Goal: Task Accomplishment & Management: Manage account settings

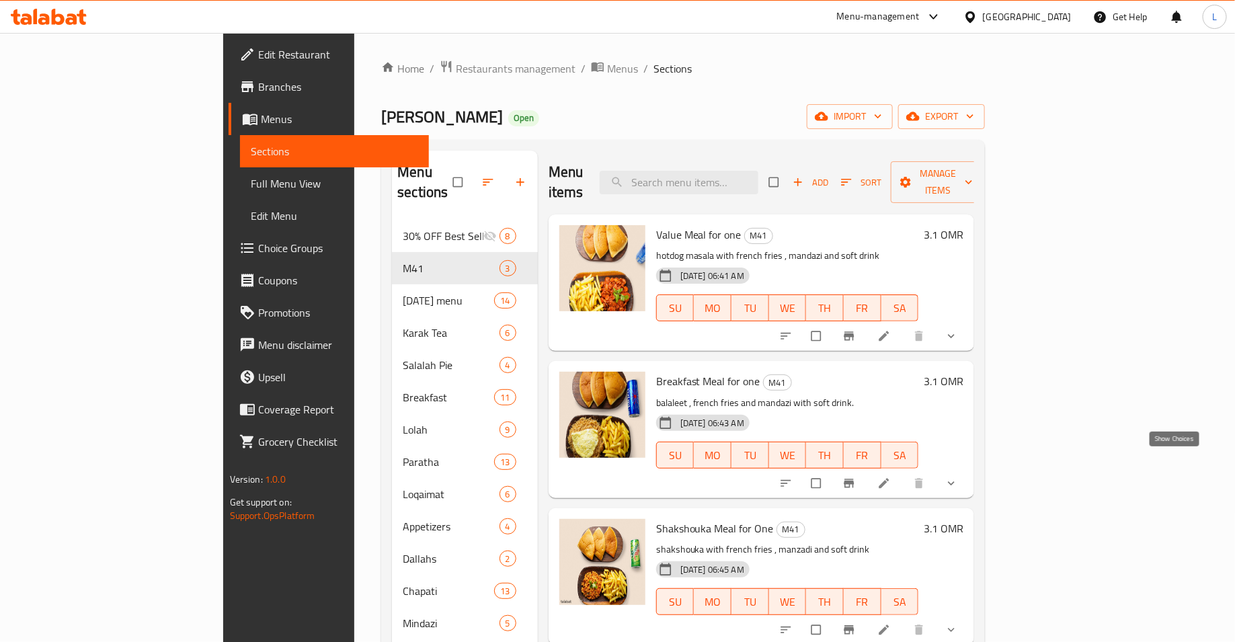
click at [958, 477] on icon "show more" at bounding box center [951, 483] width 13 height 13
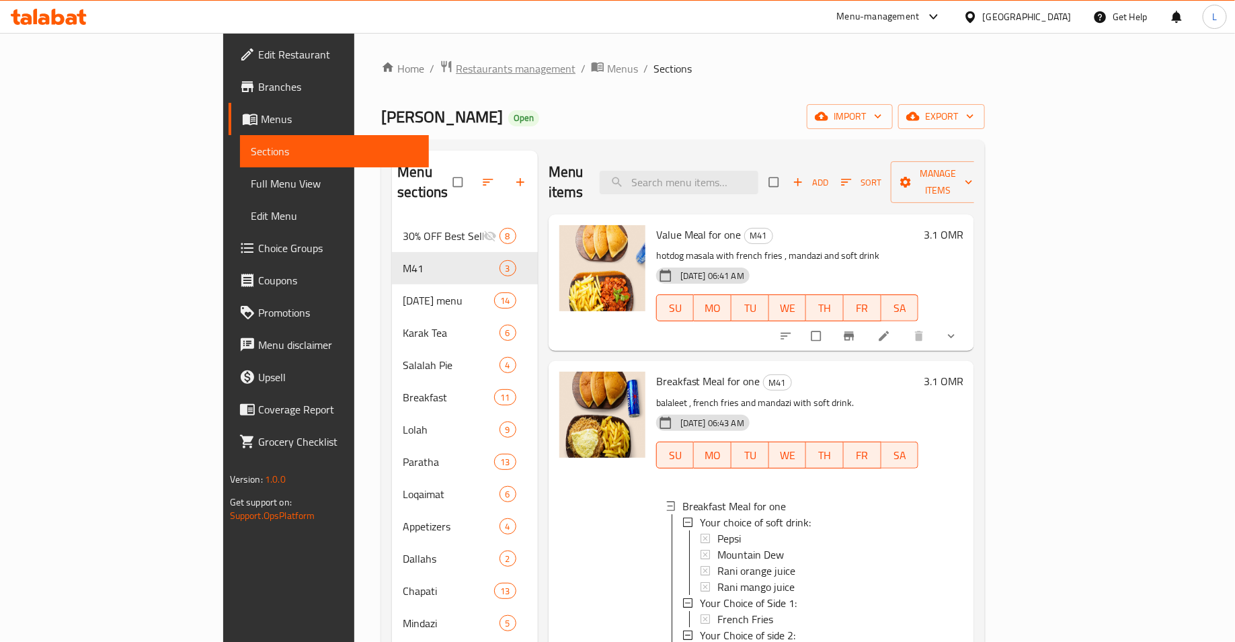
click at [456, 66] on span "Restaurants management" at bounding box center [516, 69] width 120 height 16
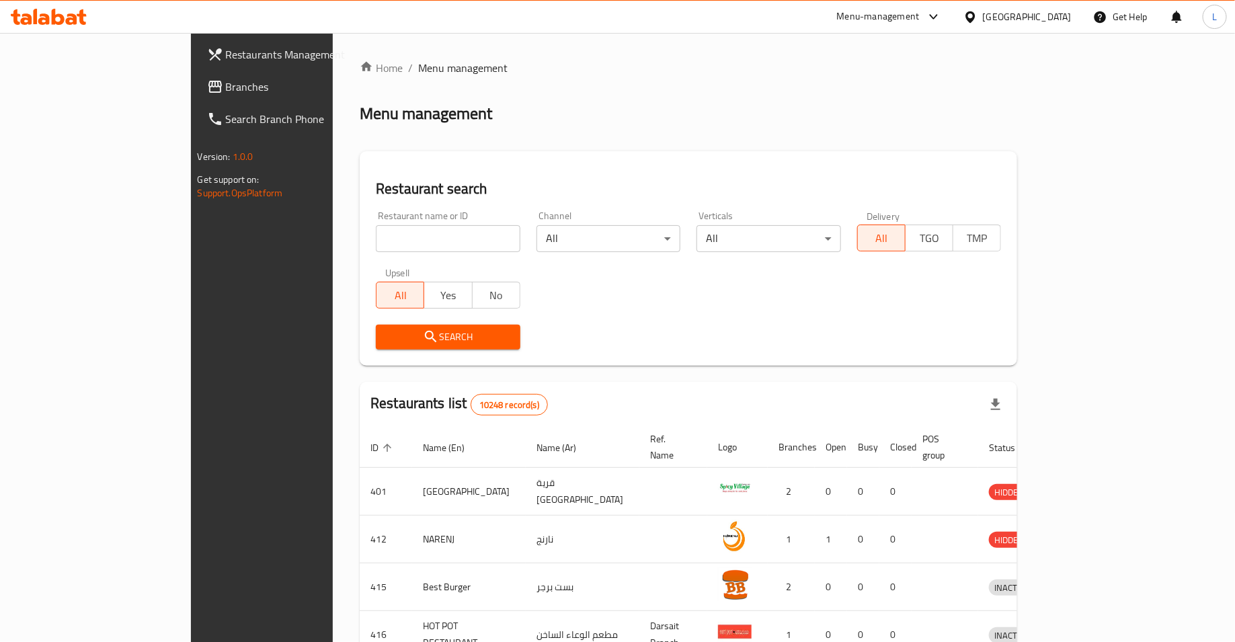
click at [399, 249] on input "search" at bounding box center [448, 238] width 145 height 27
type input "يقشلخر صخن"
click button "Search" at bounding box center [448, 337] width 145 height 25
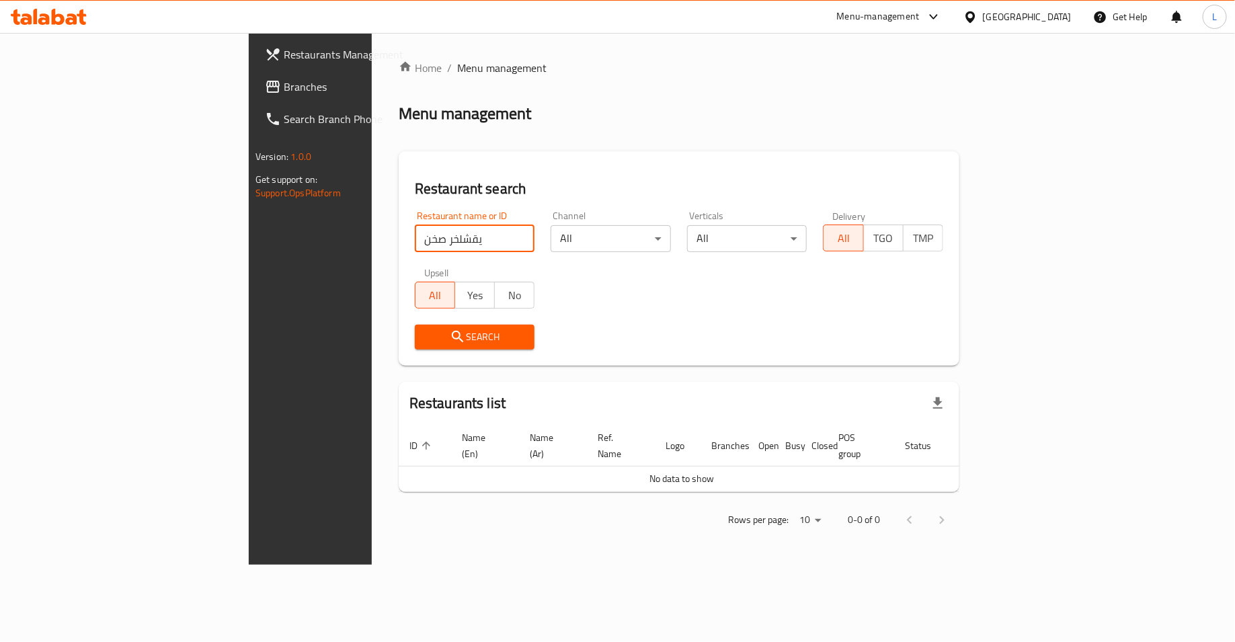
click at [415, 244] on input "يقشلخر صخن" at bounding box center [475, 238] width 120 height 27
type input "dragon wok"
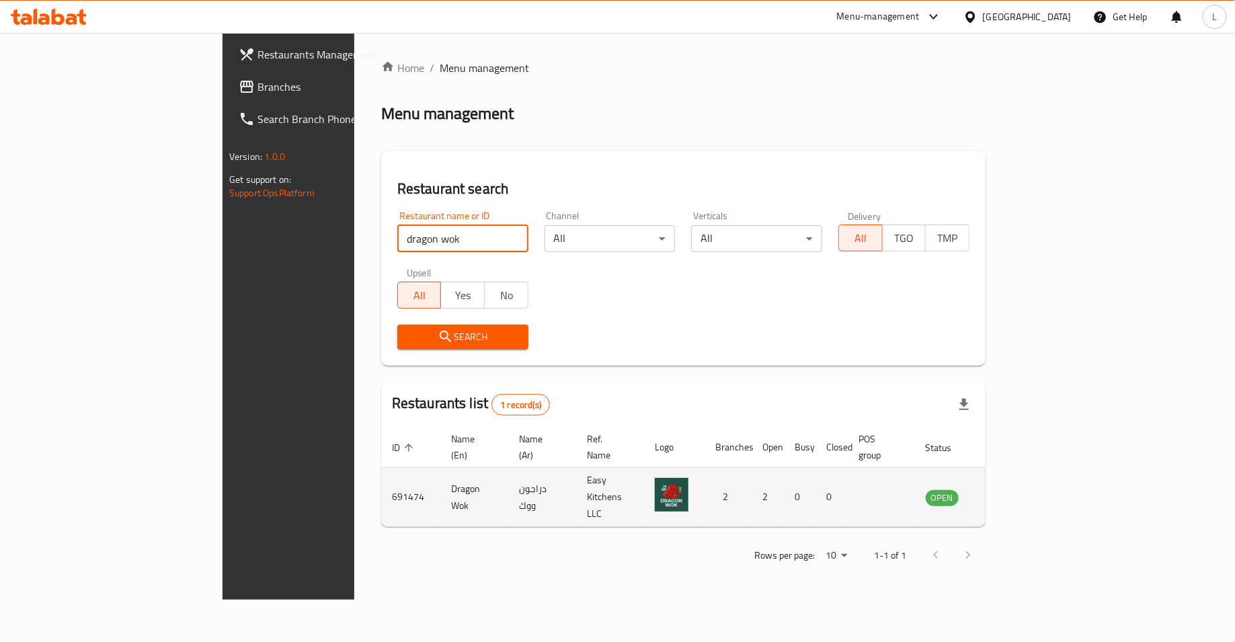
click at [1012, 492] on icon "enhanced table" at bounding box center [1004, 497] width 15 height 11
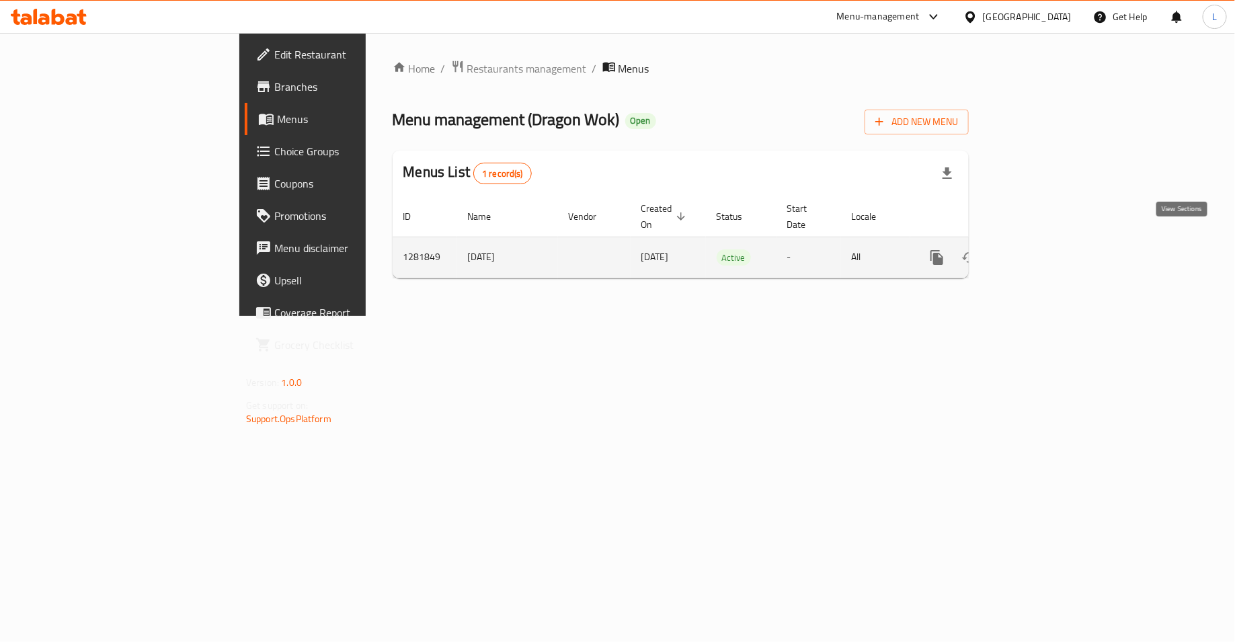
click at [1050, 245] on link "enhanced table" at bounding box center [1034, 257] width 32 height 32
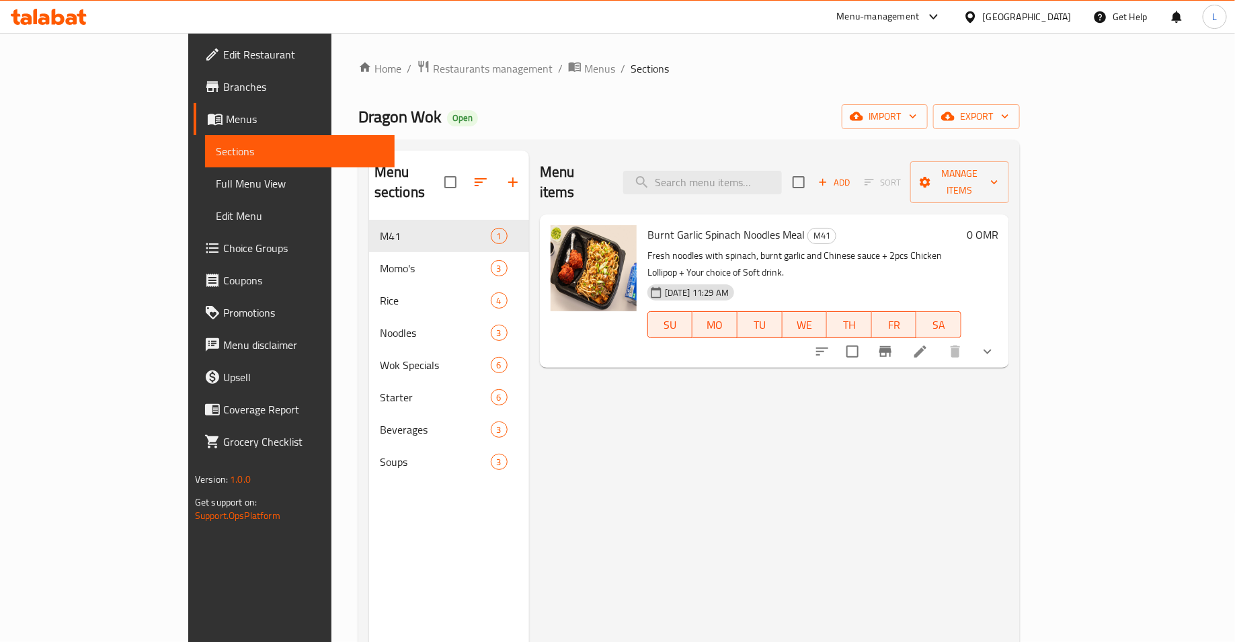
click at [1004, 336] on button "show more" at bounding box center [988, 352] width 32 height 32
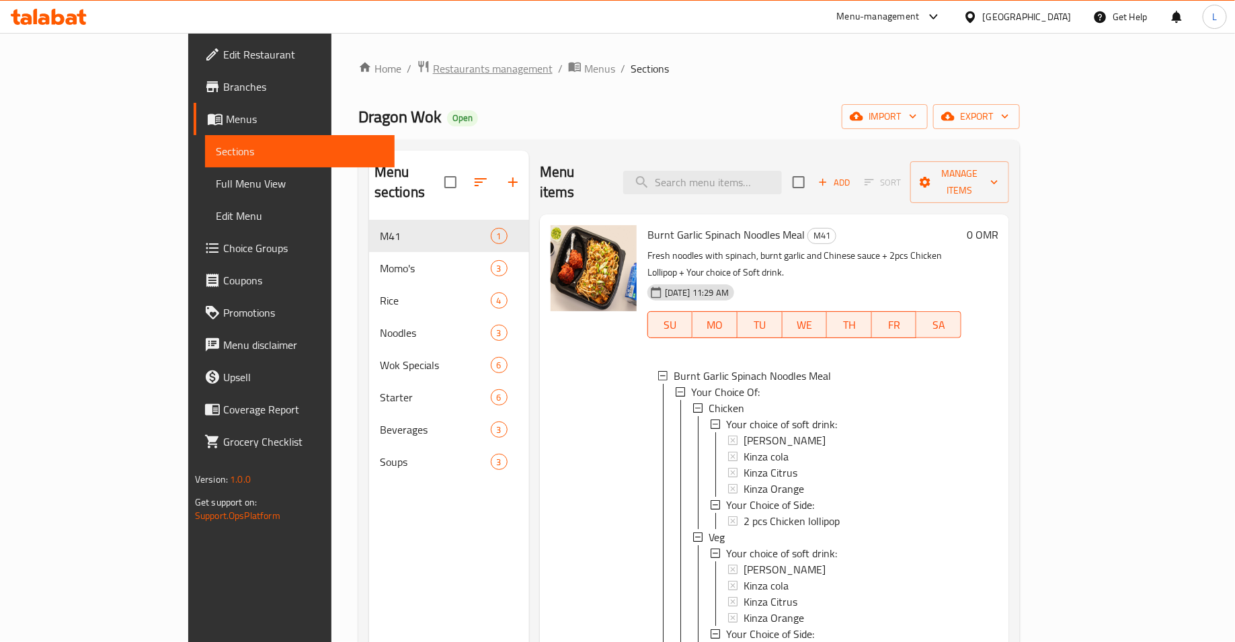
click at [433, 69] on span "Restaurants management" at bounding box center [493, 69] width 120 height 16
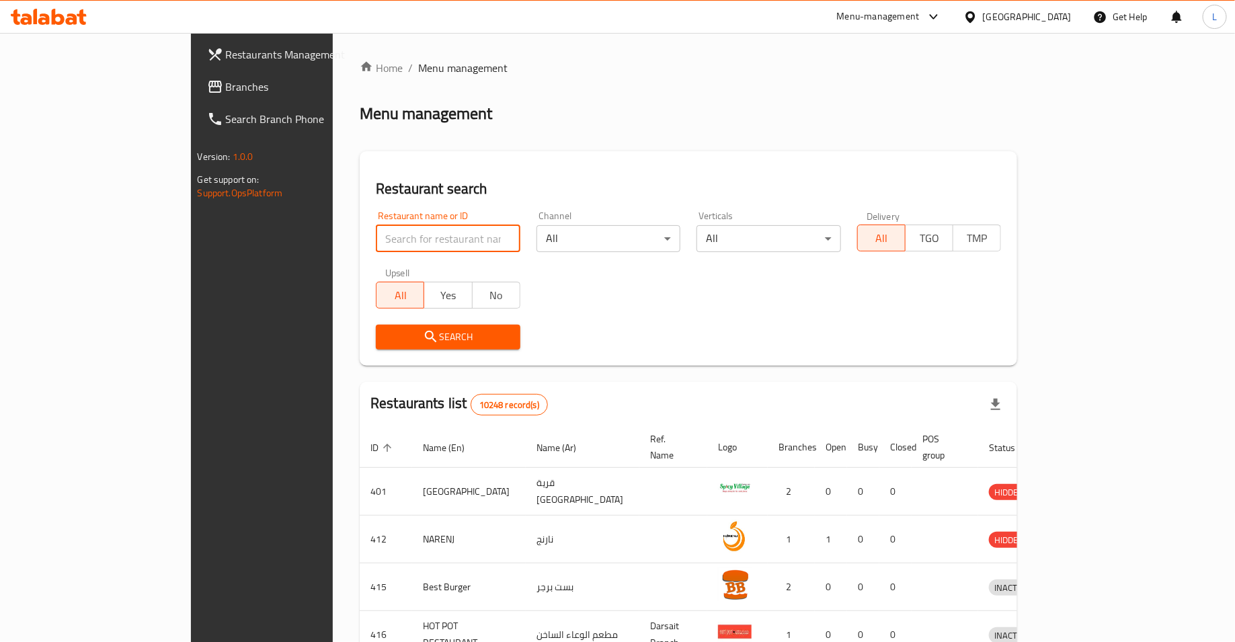
click at [378, 239] on input "search" at bounding box center [448, 238] width 145 height 27
type input "shahzads"
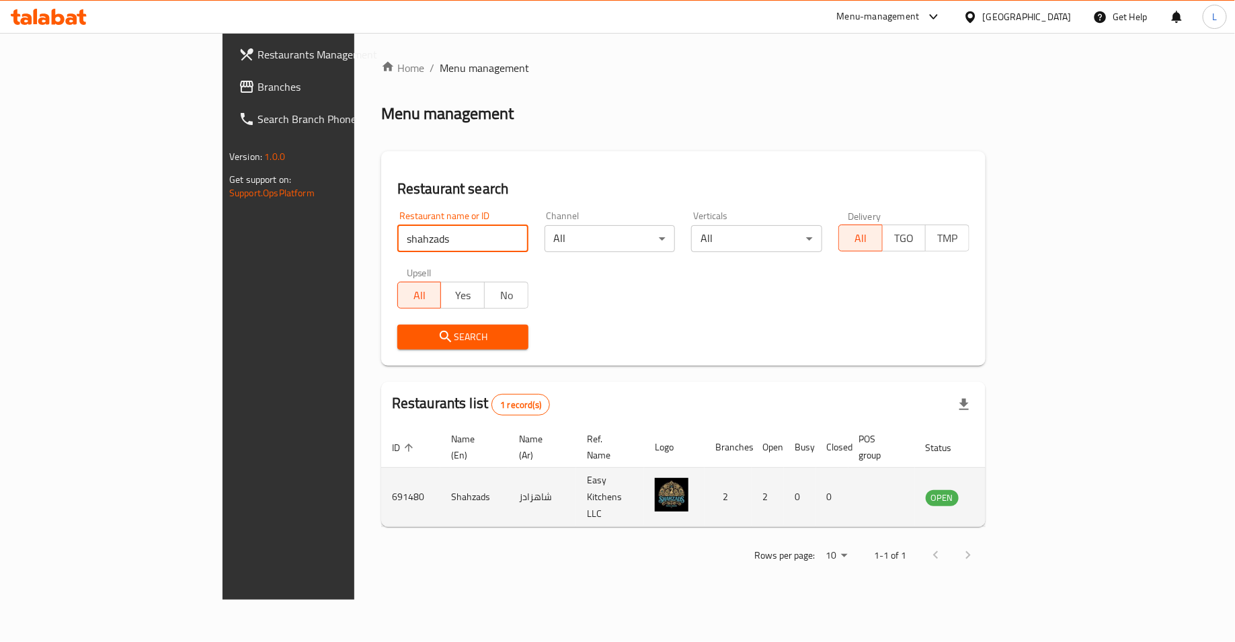
click at [1010, 496] on icon "enhanced table" at bounding box center [1007, 498] width 5 height 5
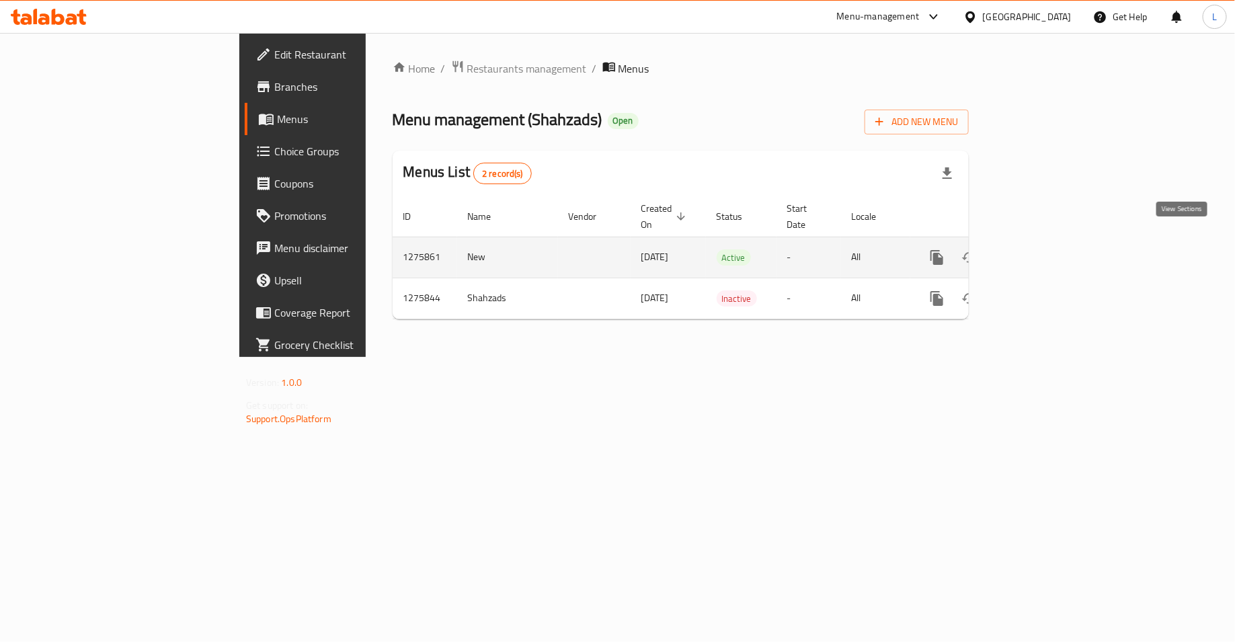
click at [1042, 249] on icon "enhanced table" at bounding box center [1034, 257] width 16 height 16
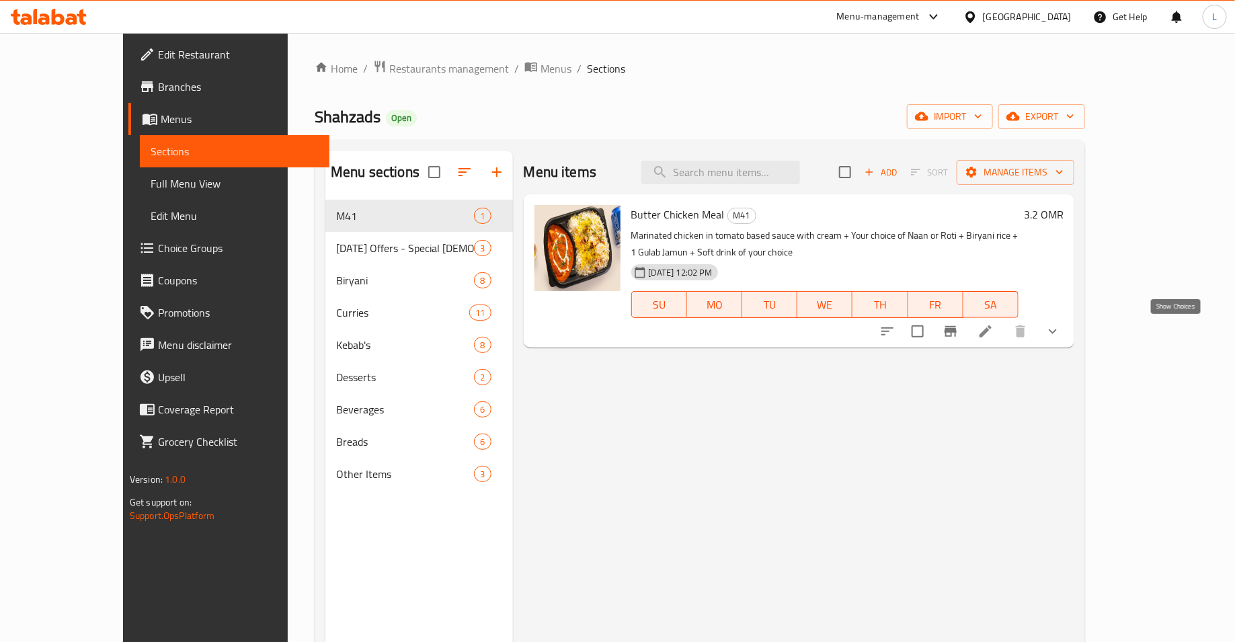
click at [1061, 333] on icon "show more" at bounding box center [1053, 331] width 16 height 16
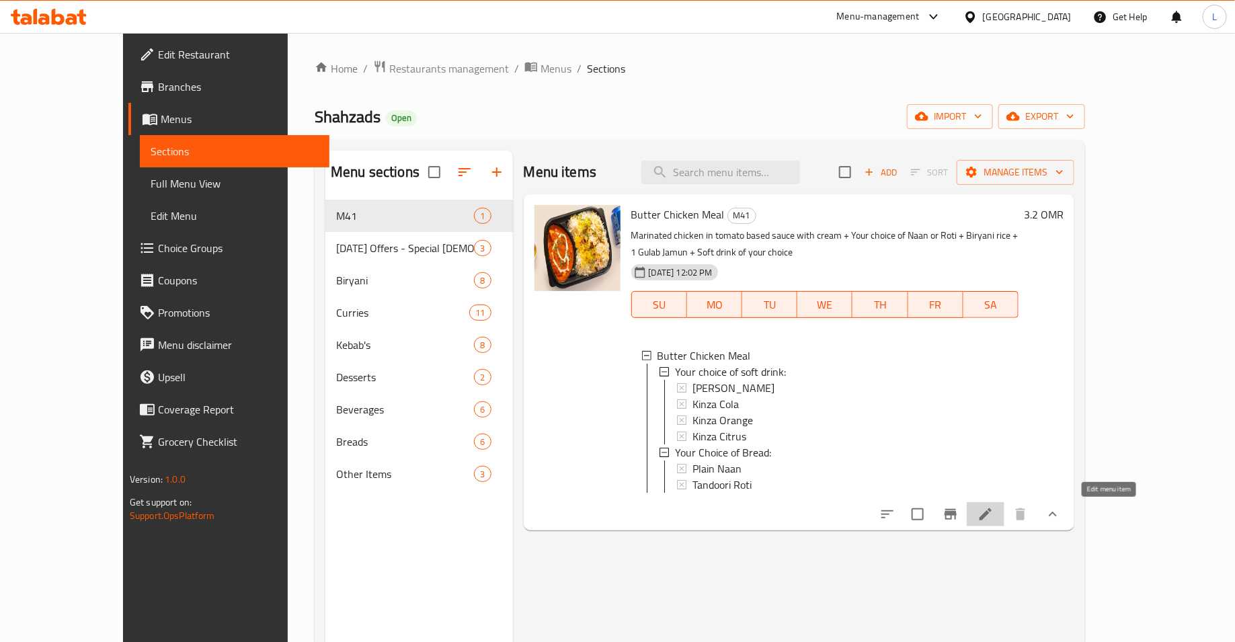
click at [994, 510] on icon at bounding box center [986, 514] width 16 height 16
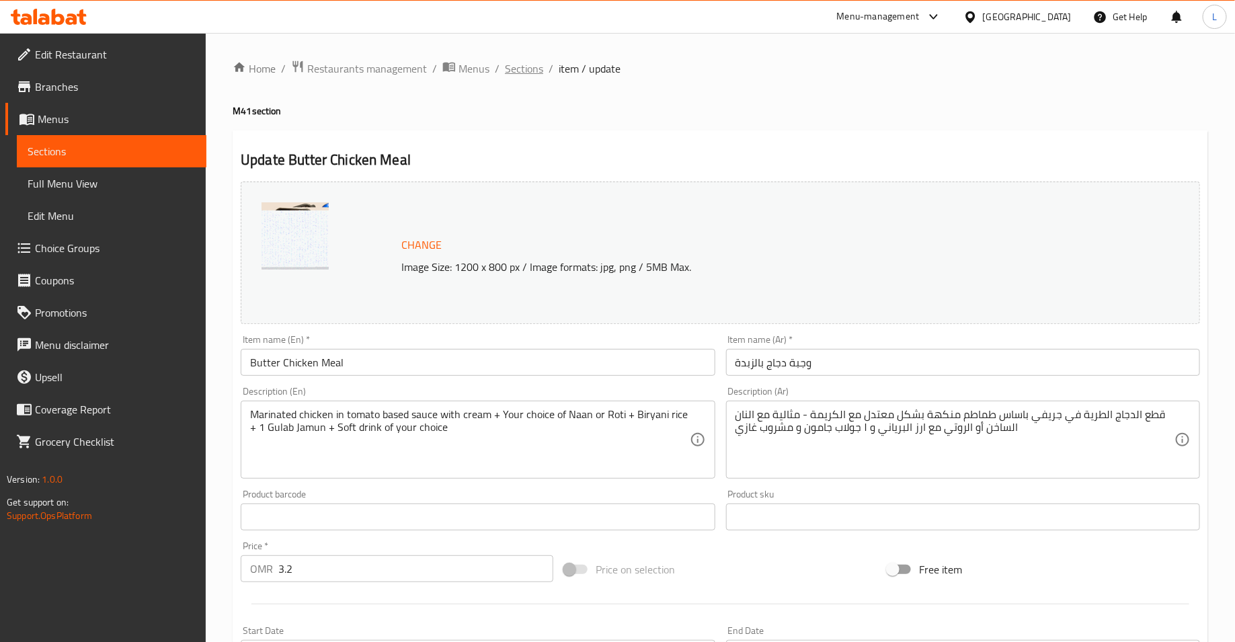
click at [525, 69] on span "Sections" at bounding box center [524, 69] width 38 height 16
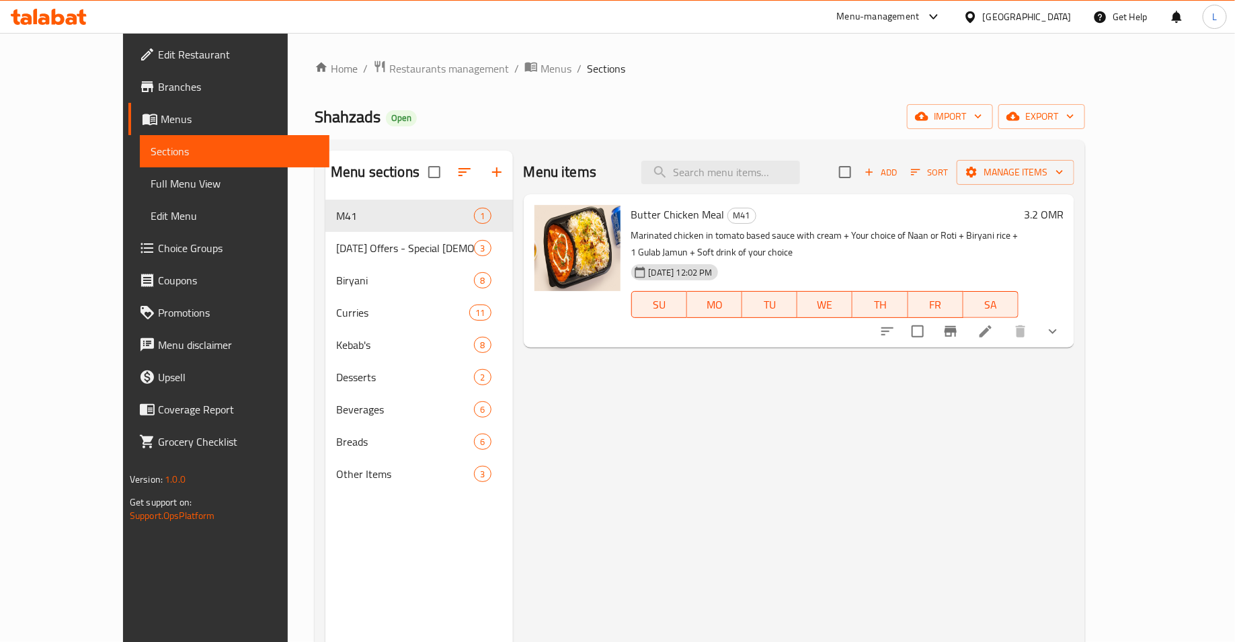
click at [158, 251] on span "Choice Groups" at bounding box center [238, 248] width 161 height 16
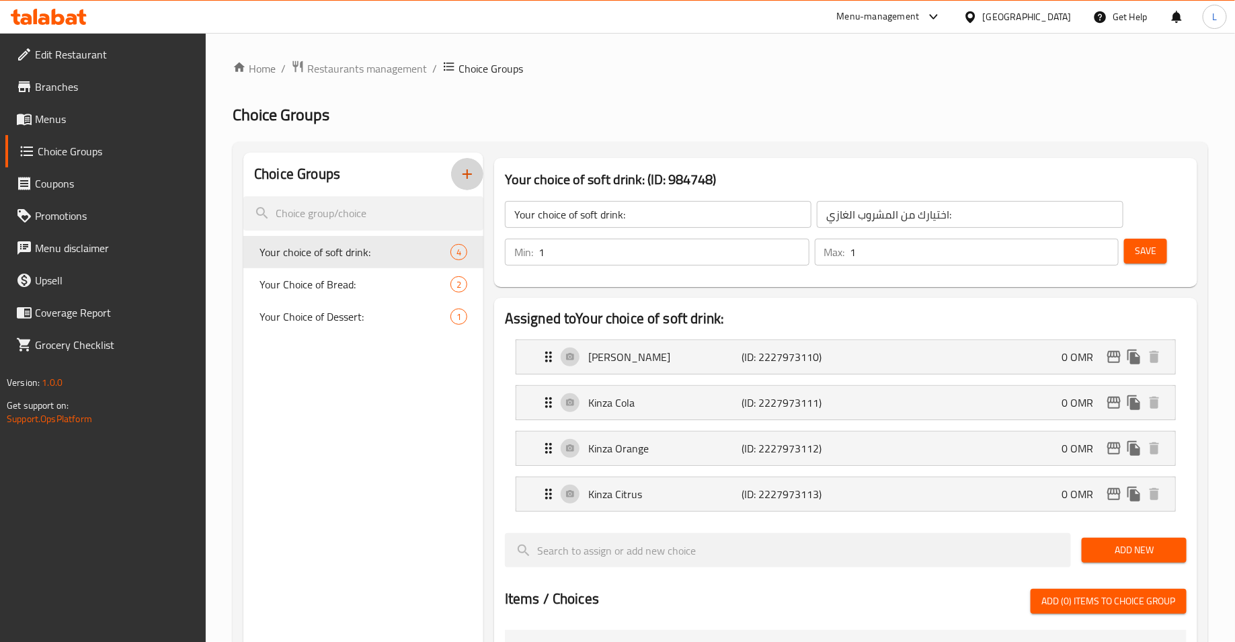
click at [472, 175] on icon "button" at bounding box center [467, 174] width 16 height 16
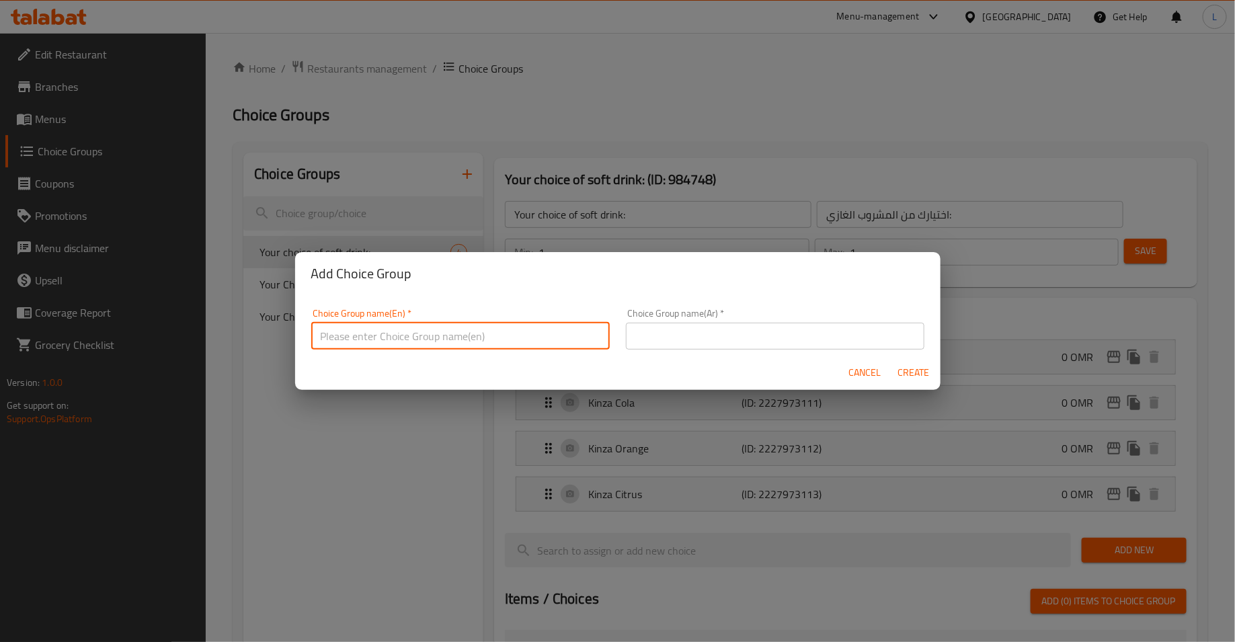
click at [516, 323] on input "text" at bounding box center [460, 336] width 299 height 27
type input "Your Choice of Main Dish:"
click at [655, 342] on input "text" at bounding box center [775, 336] width 299 height 27
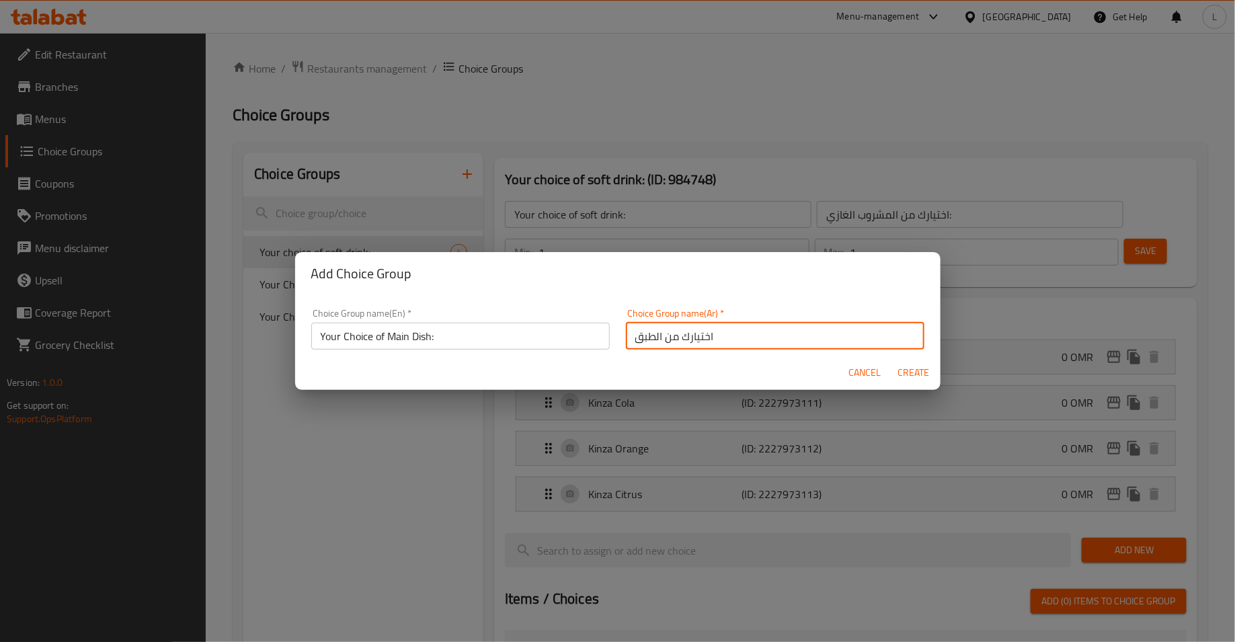
type input "اختيارك من الطبق الرئيسي:"
click at [923, 370] on span "Create" at bounding box center [914, 372] width 32 height 17
type input "Your Choice of Main Dish:"
type input "اختيارك من الطبق الرئيسي:"
type input "0"
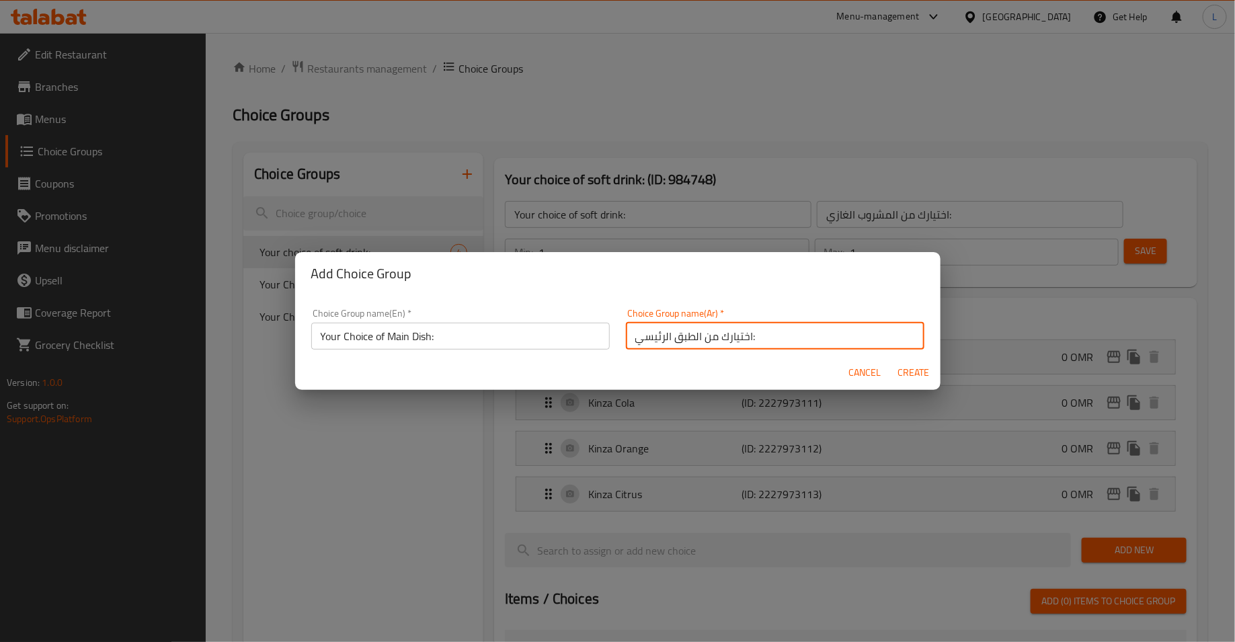
type input "0"
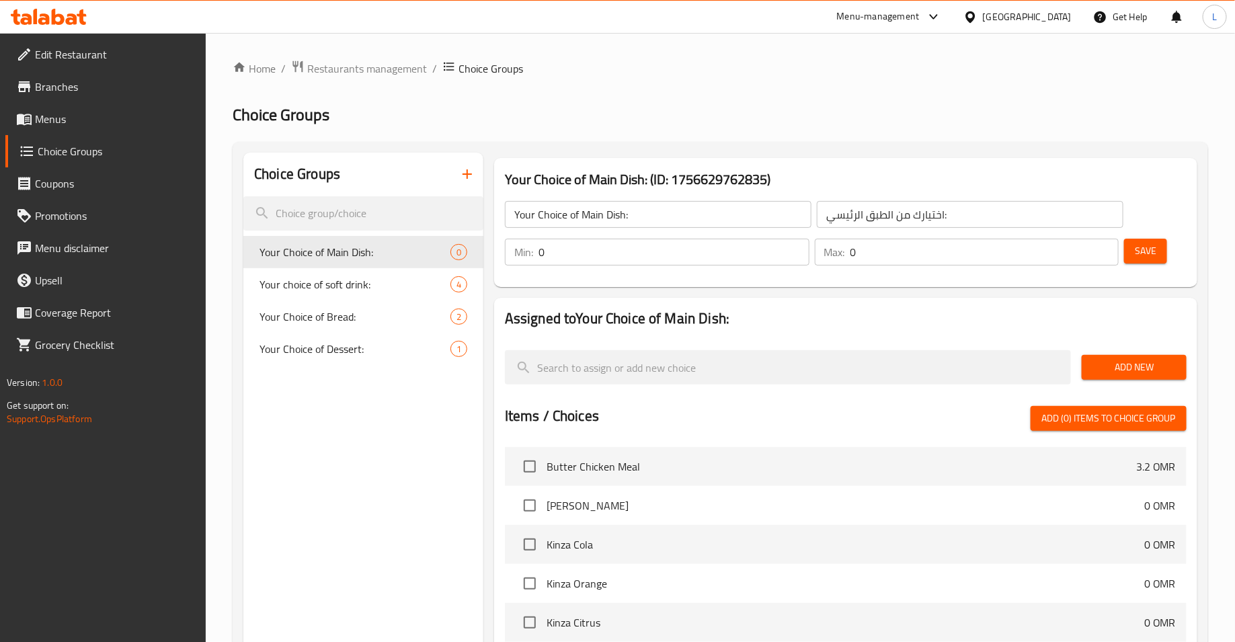
click at [660, 253] on input "0" at bounding box center [674, 252] width 271 height 27
type input "1"
click at [947, 252] on input "0" at bounding box center [985, 252] width 269 height 27
type input "1"
click at [1153, 253] on span "Save" at bounding box center [1146, 251] width 22 height 17
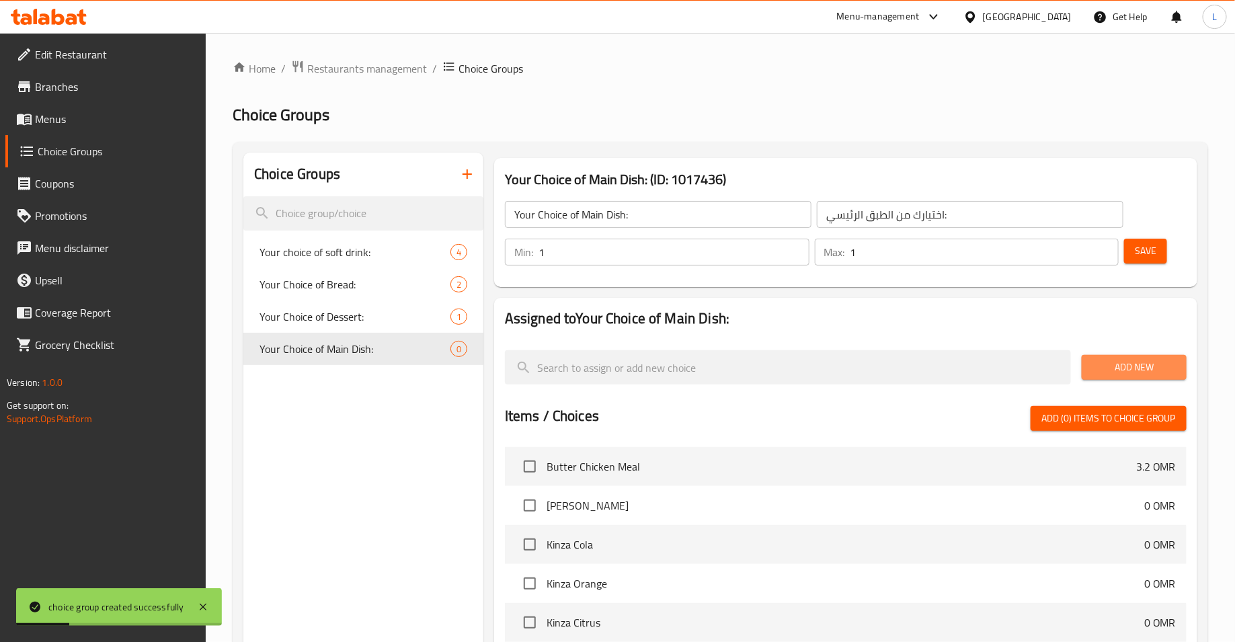
click at [1113, 370] on span "Add New" at bounding box center [1134, 367] width 83 height 17
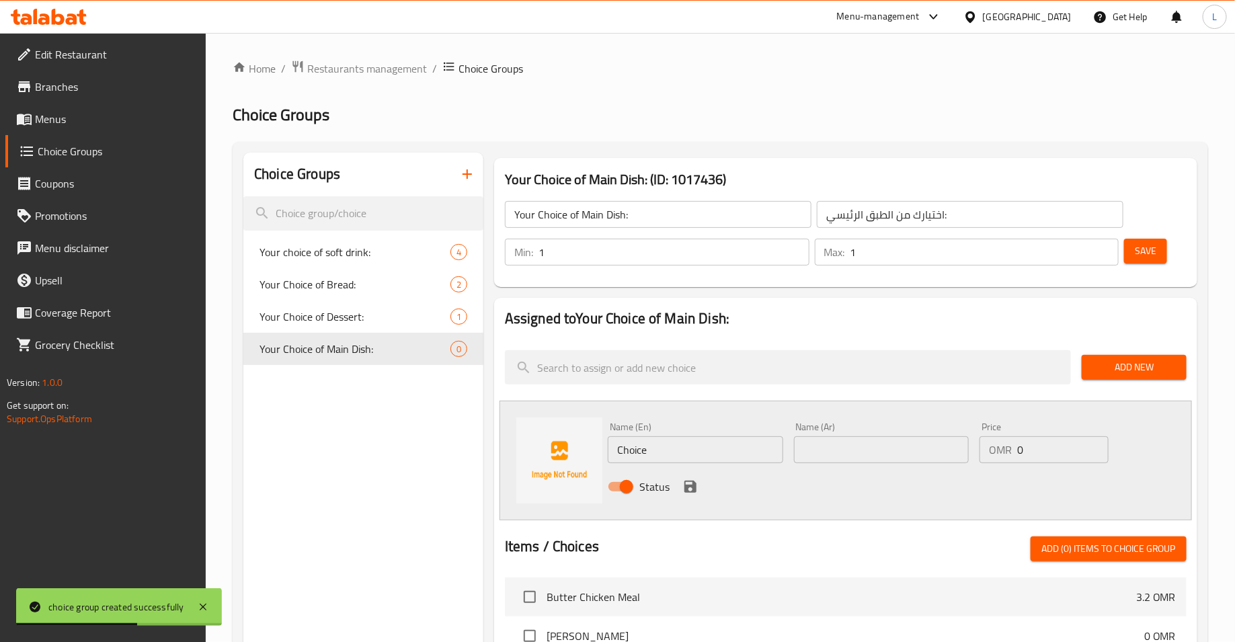
click at [725, 452] on input "Choice" at bounding box center [695, 449] width 175 height 27
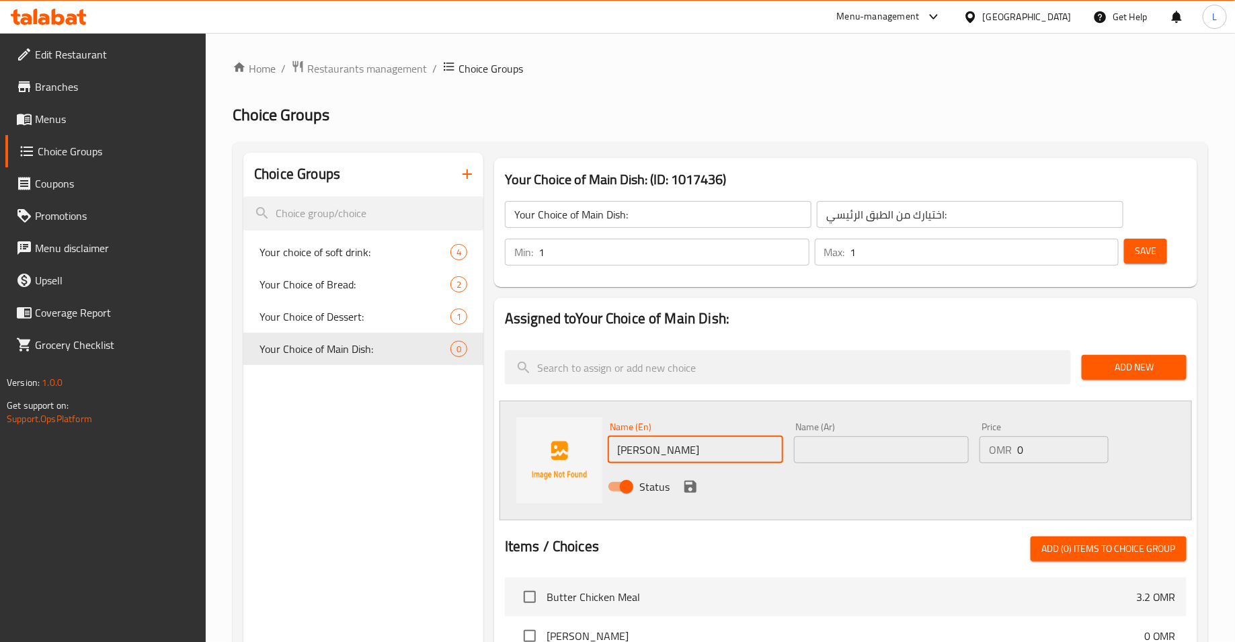
type input "[PERSON_NAME]"
click at [933, 450] on input "text" at bounding box center [881, 449] width 175 height 27
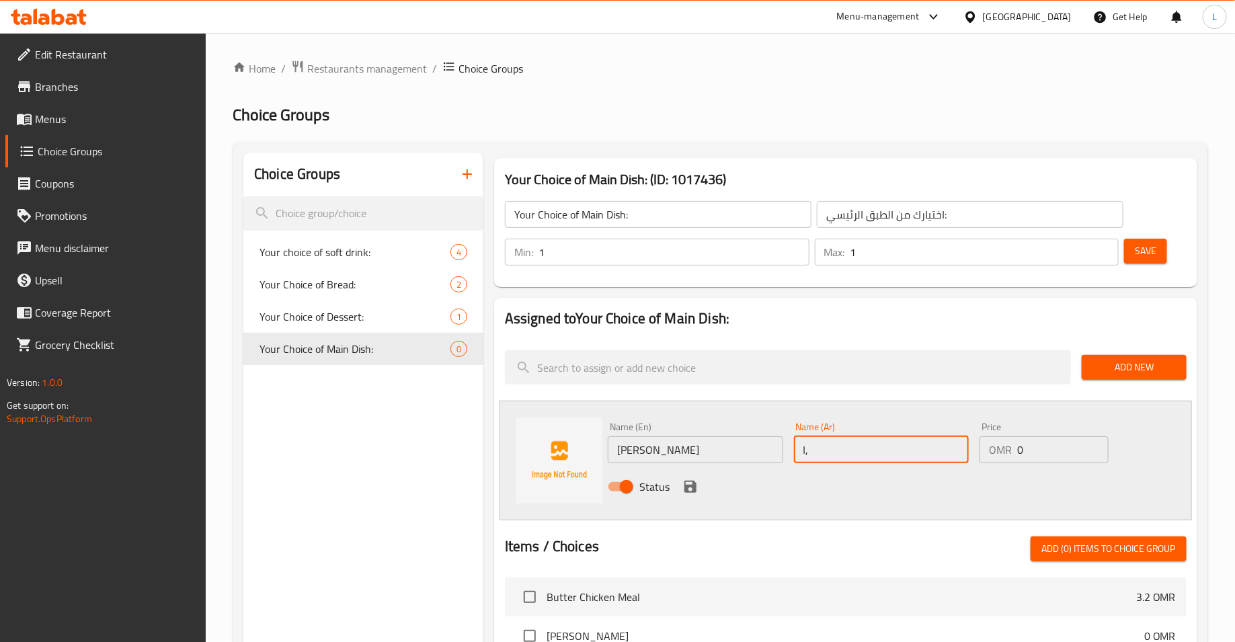
type input "٫"
type input "روتي نان"
click at [689, 484] on icon "save" at bounding box center [690, 487] width 16 height 16
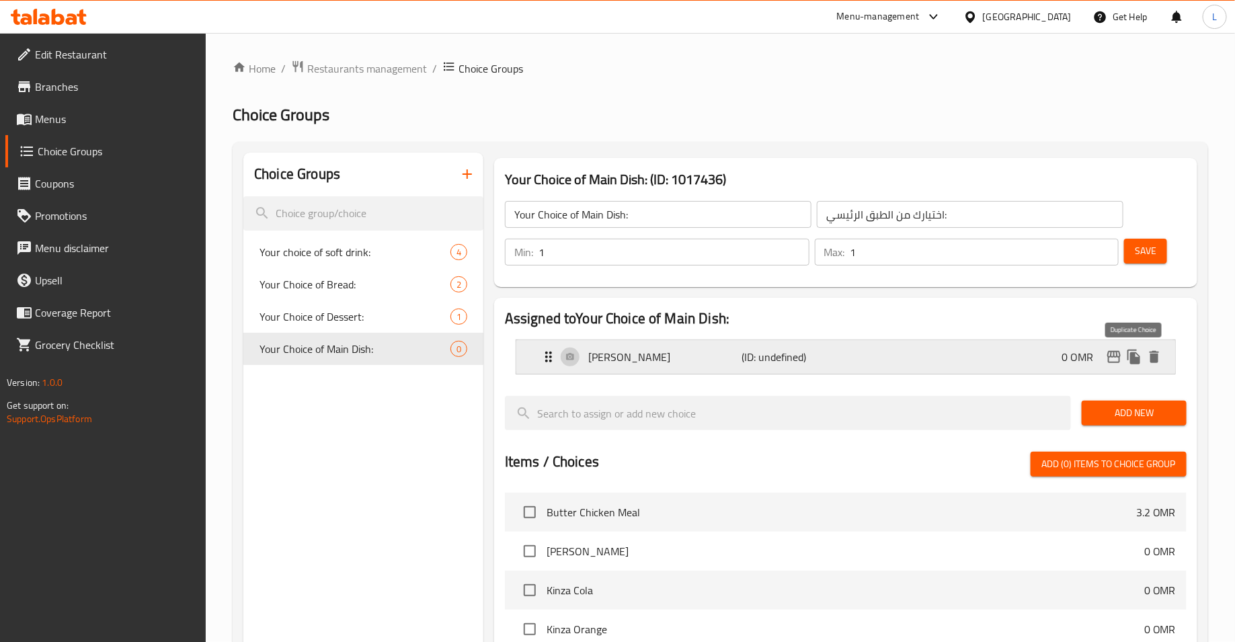
click at [1133, 355] on icon "duplicate" at bounding box center [1134, 357] width 13 height 15
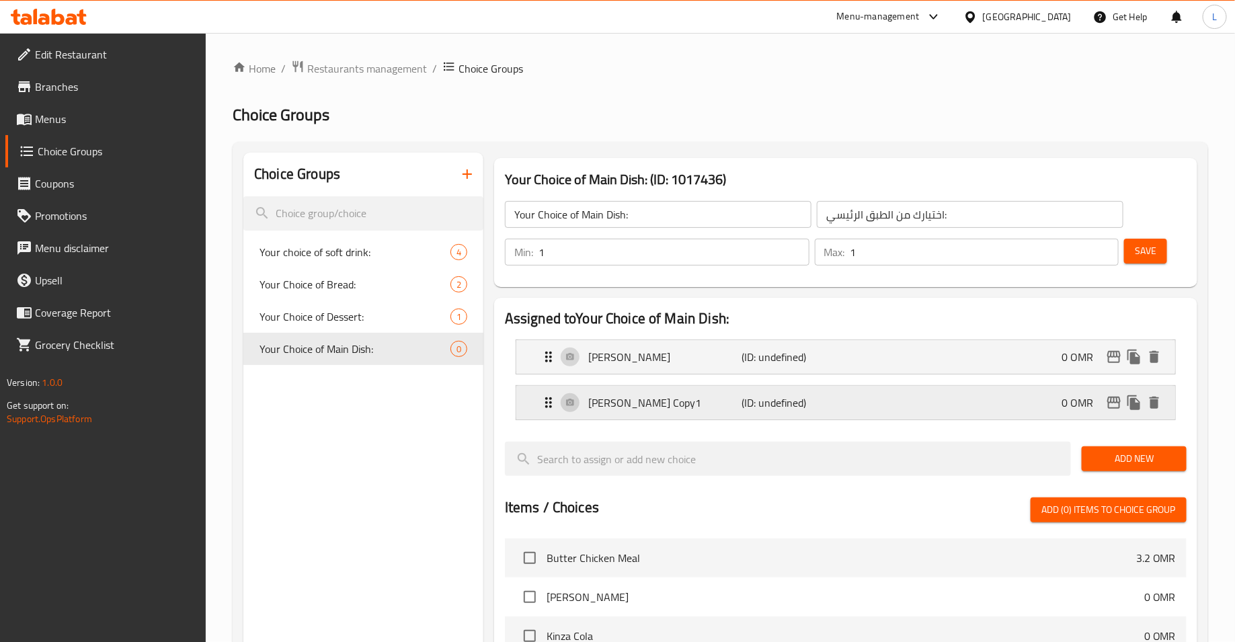
click at [604, 395] on p "[PERSON_NAME] Copy1" at bounding box center [665, 403] width 154 height 16
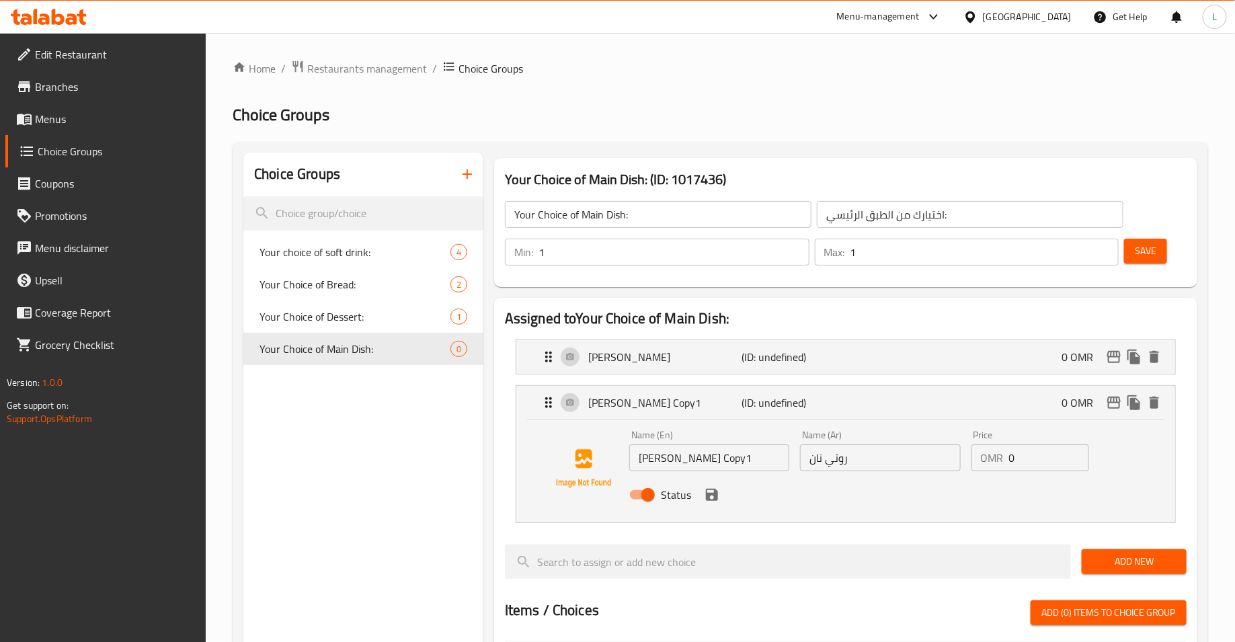
click at [687, 456] on input "[PERSON_NAME] Copy1" at bounding box center [709, 457] width 160 height 27
click at [830, 451] on input "روتي نان" at bounding box center [880, 457] width 160 height 27
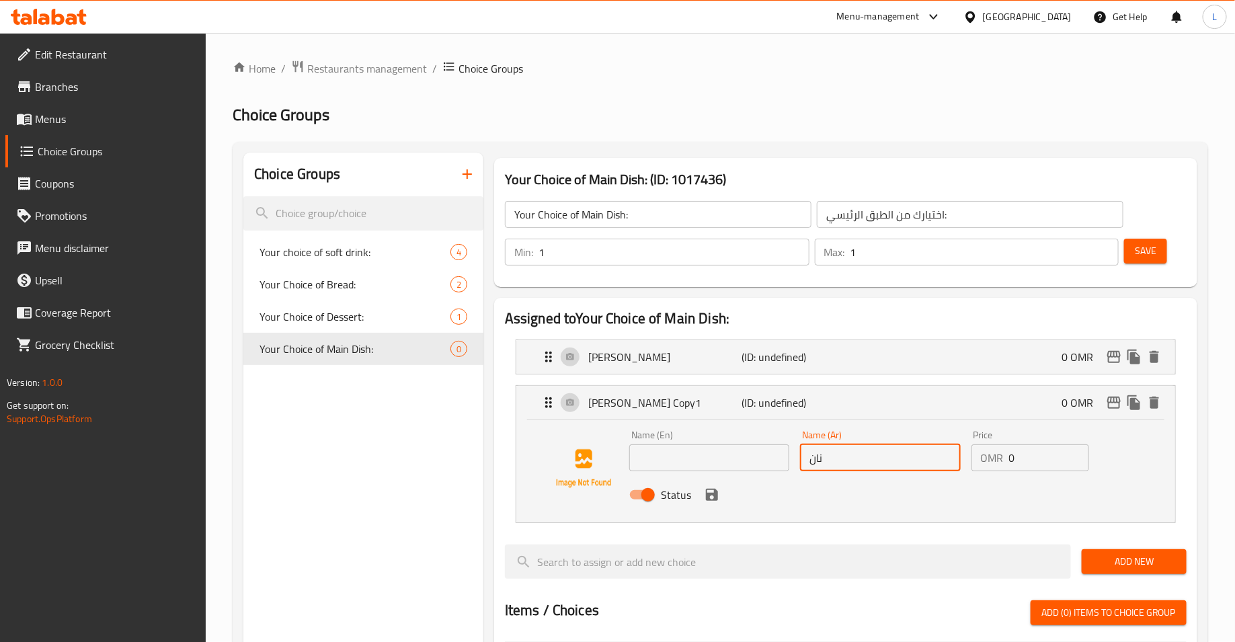
click at [813, 461] on input "نان" at bounding box center [880, 457] width 160 height 27
type input "برياني"
click at [640, 459] on input "text" at bounding box center [709, 457] width 160 height 27
click at [877, 502] on div "Status" at bounding box center [880, 495] width 513 height 36
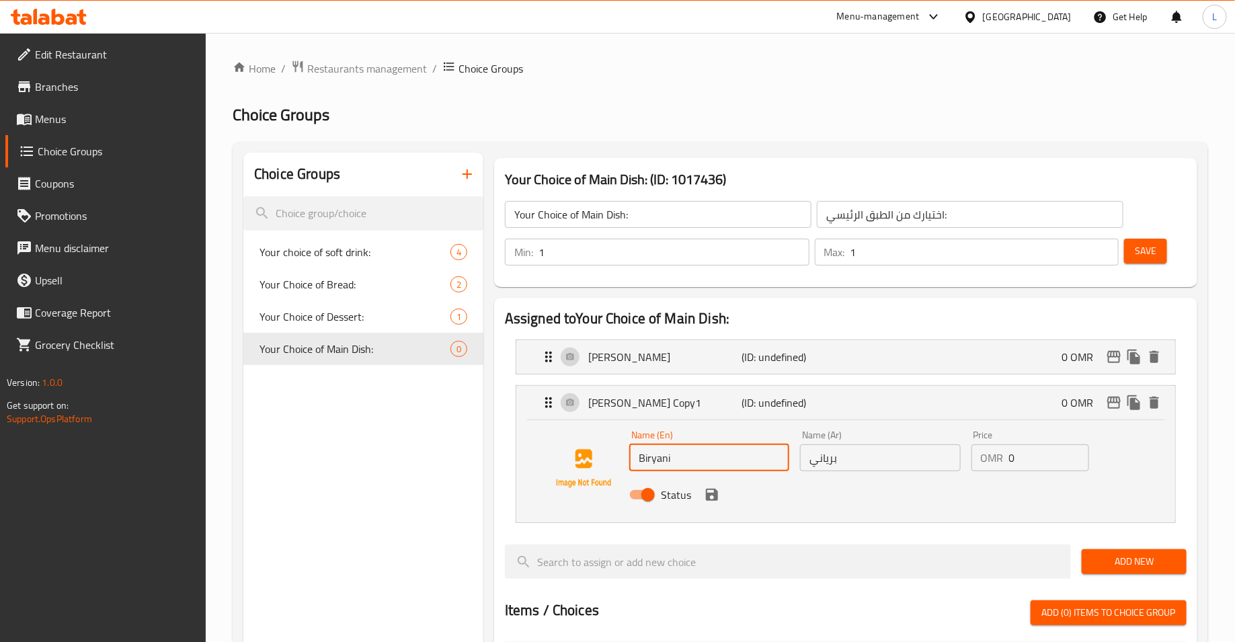
type input "[PERSON_NAME]"
click at [712, 497] on icon "save" at bounding box center [712, 495] width 16 height 16
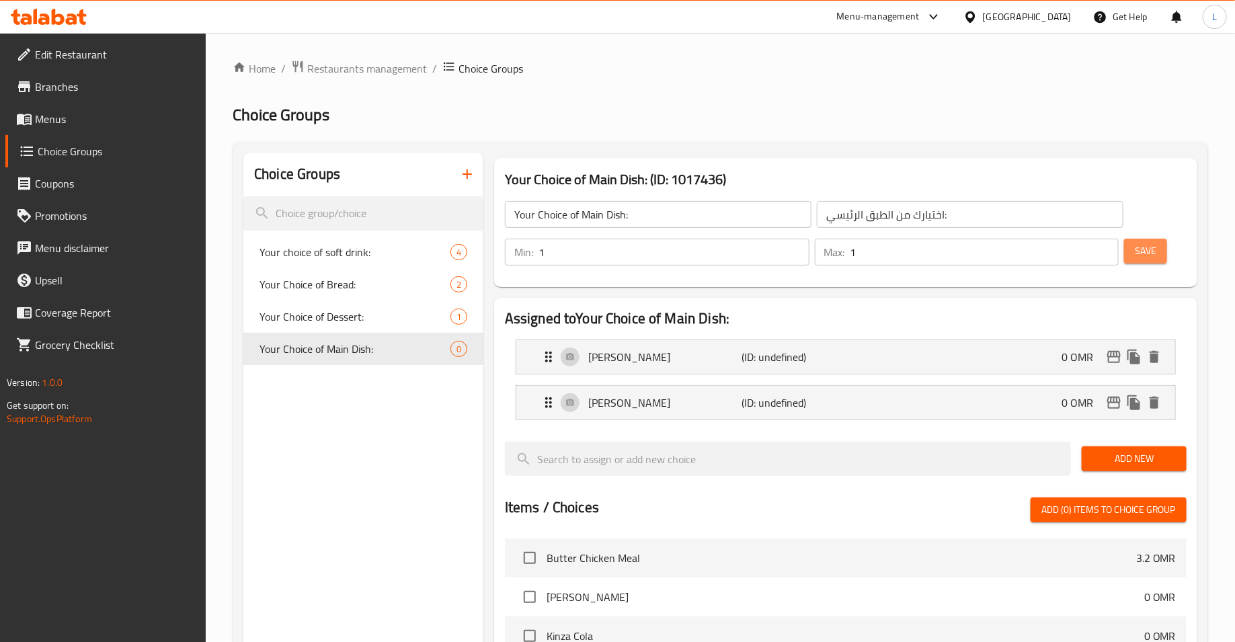
click at [1137, 254] on span "Save" at bounding box center [1146, 251] width 22 height 17
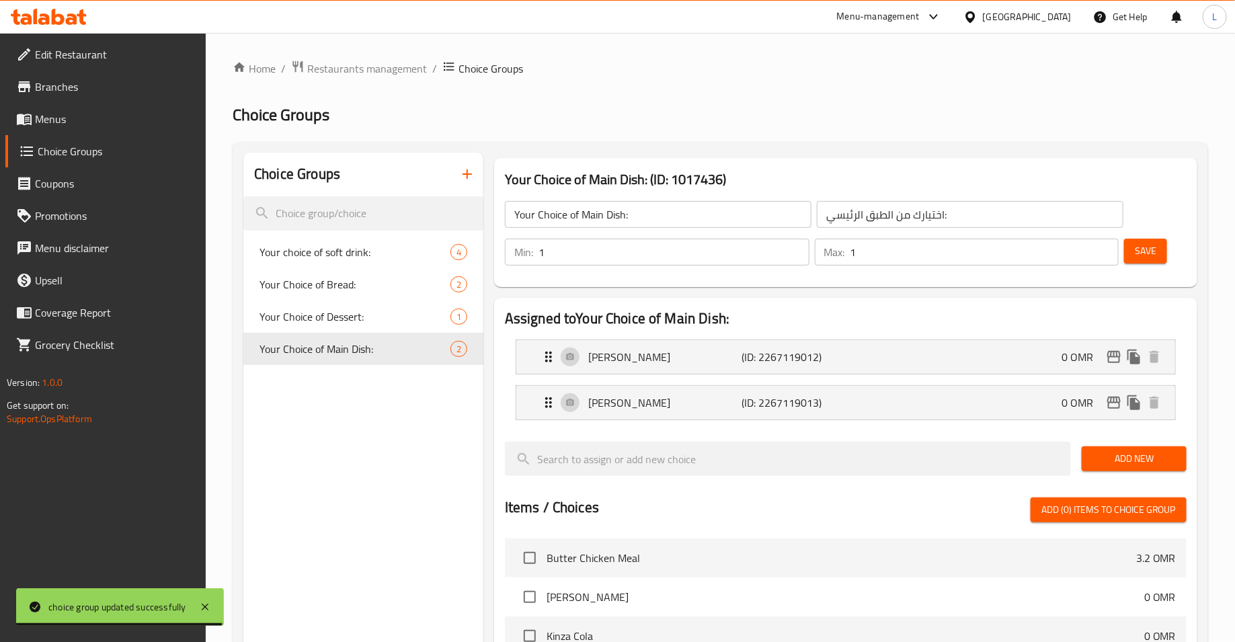
click at [64, 119] on span "Menus" at bounding box center [115, 119] width 161 height 16
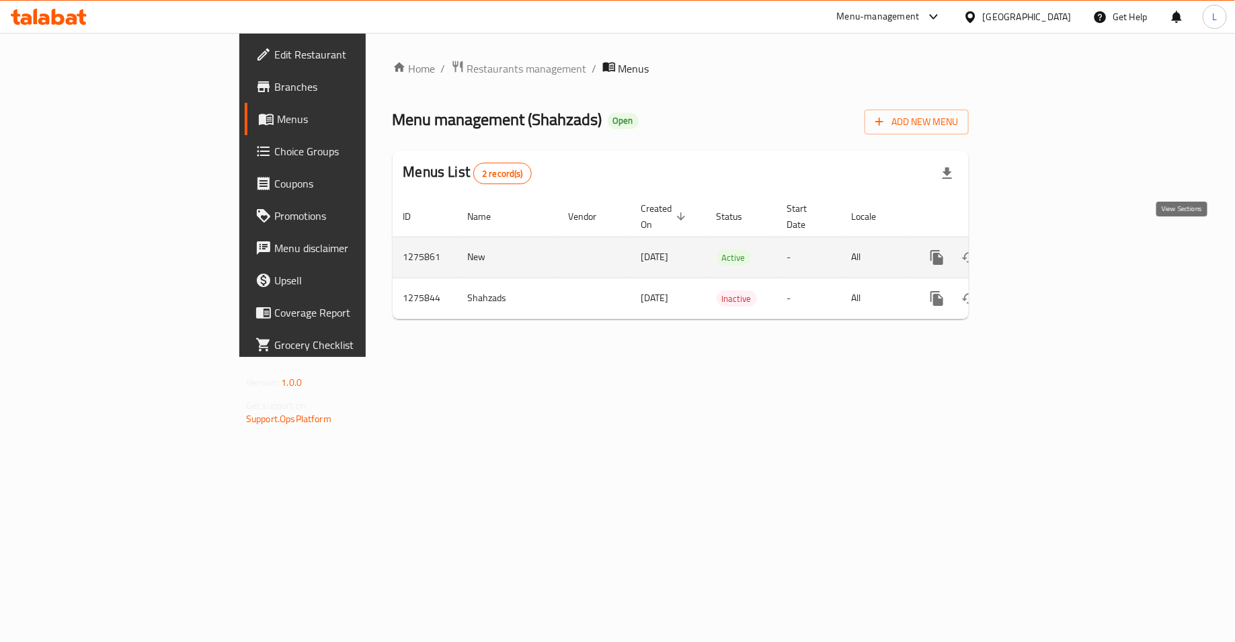
click at [1042, 249] on icon "enhanced table" at bounding box center [1034, 257] width 16 height 16
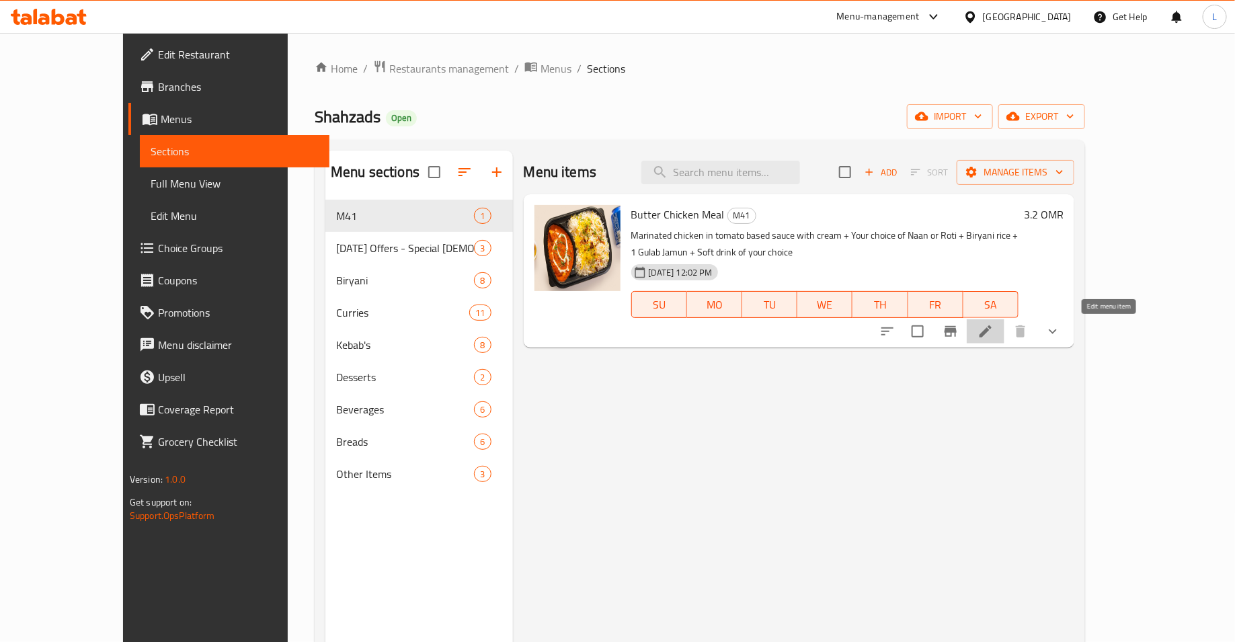
click at [992, 334] on icon at bounding box center [986, 331] width 12 height 12
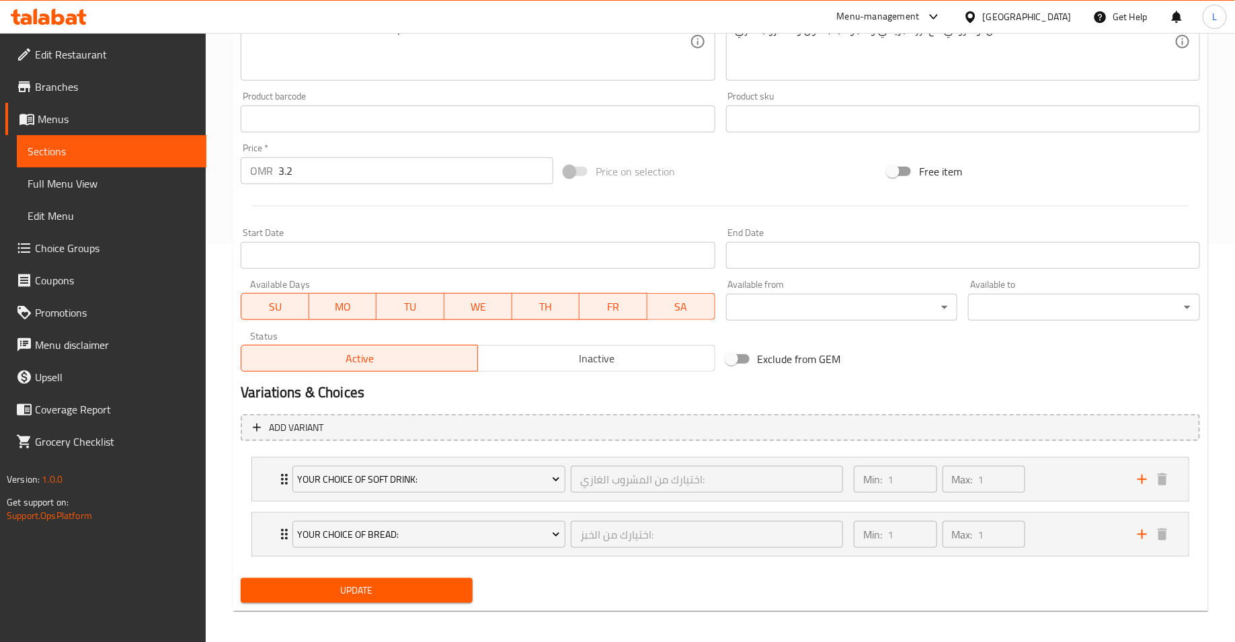
scroll to position [403, 0]
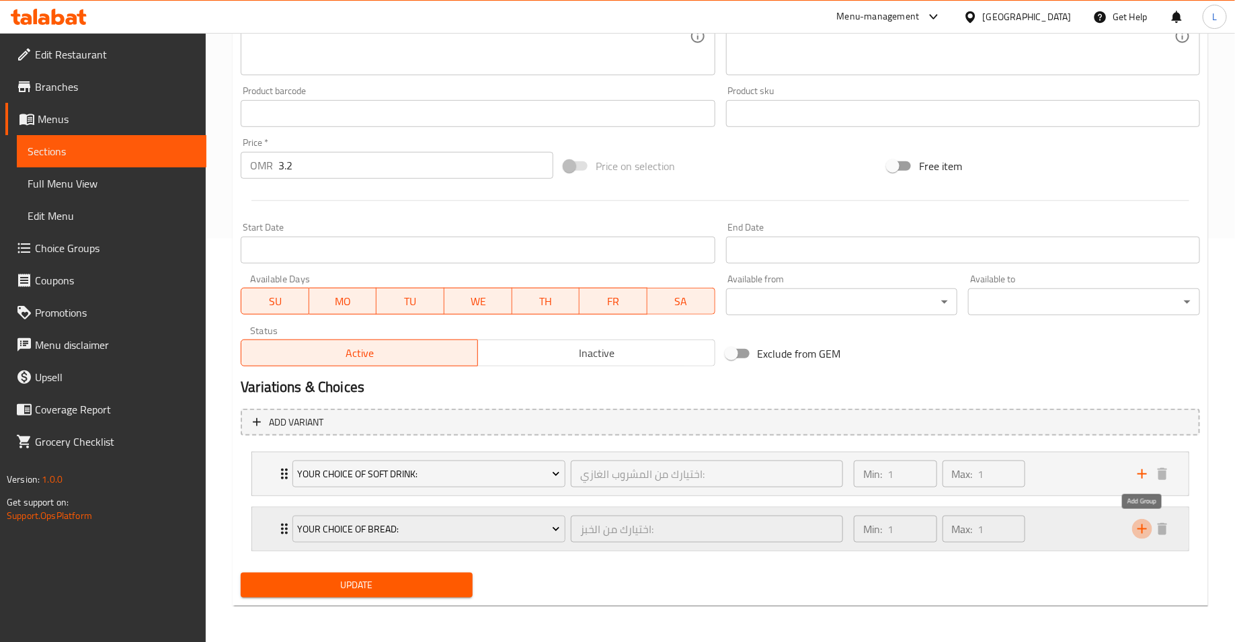
click at [1141, 531] on icon "add" at bounding box center [1142, 529] width 16 height 16
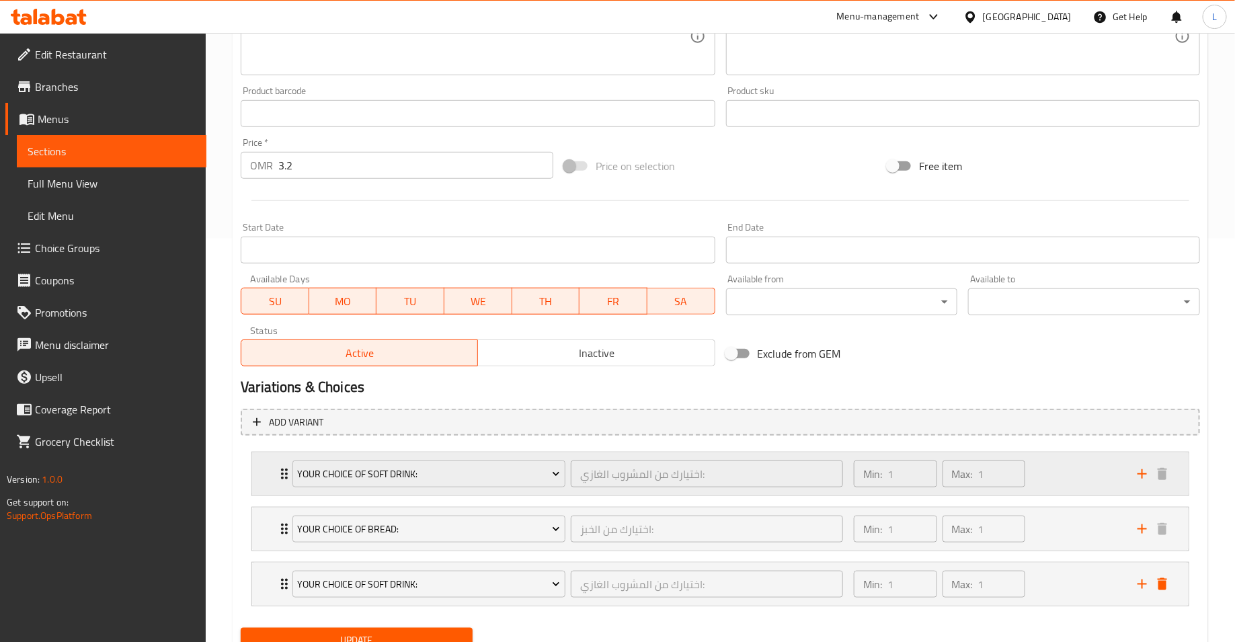
scroll to position [458, 0]
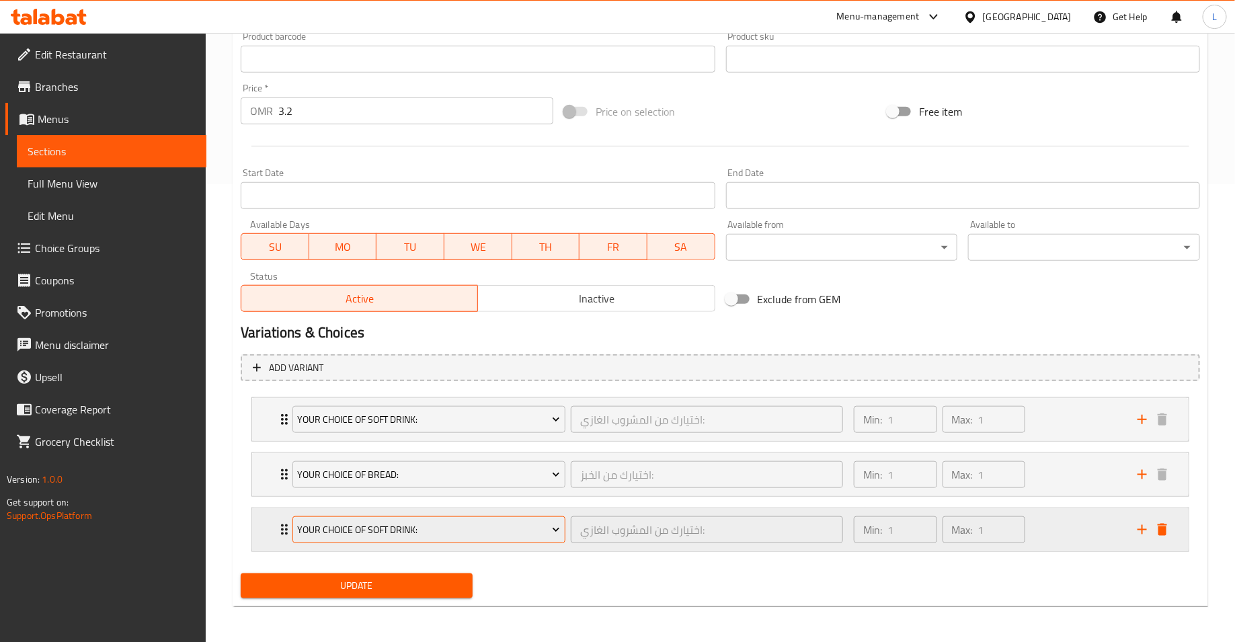
click at [426, 529] on span "Your choice of soft drink:" at bounding box center [429, 530] width 263 height 17
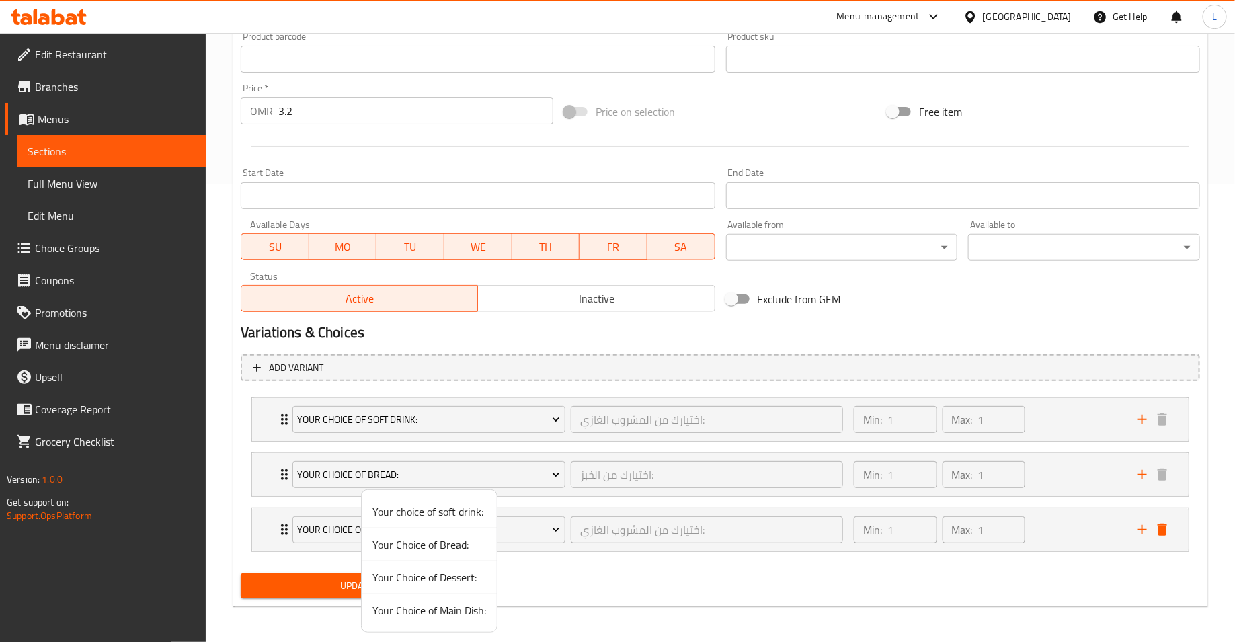
click at [449, 616] on span "Your Choice of Main Dish:" at bounding box center [430, 610] width 114 height 16
click at [414, 597] on div "Update" at bounding box center [356, 586] width 243 height 36
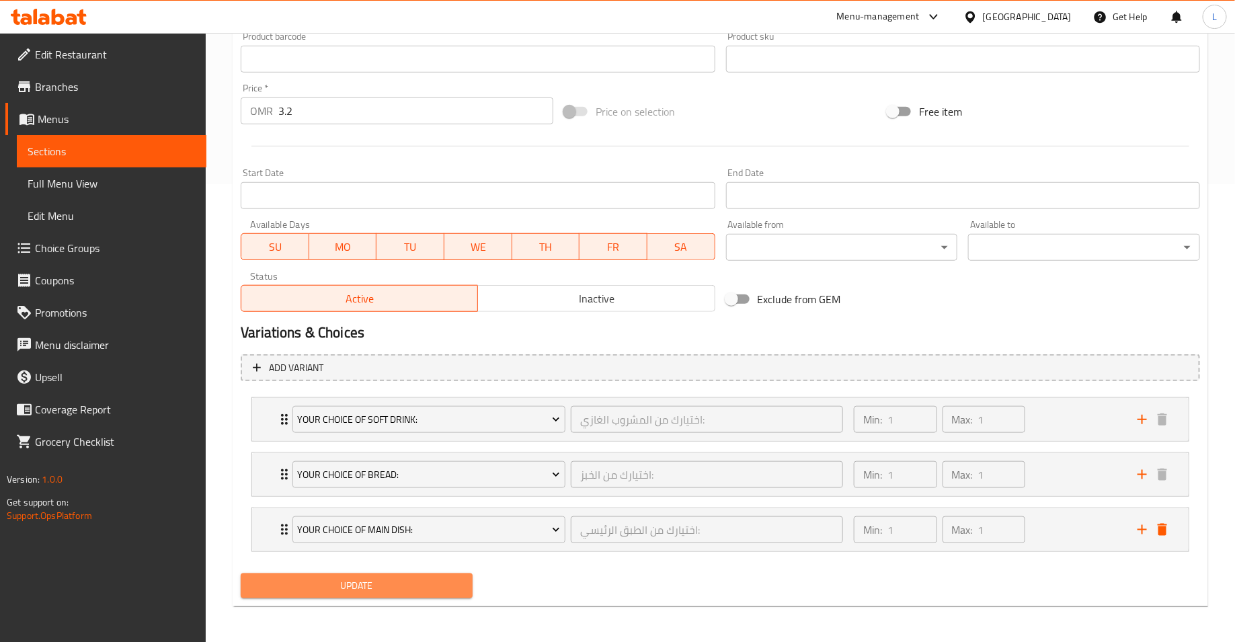
click at [410, 590] on span "Update" at bounding box center [356, 586] width 210 height 17
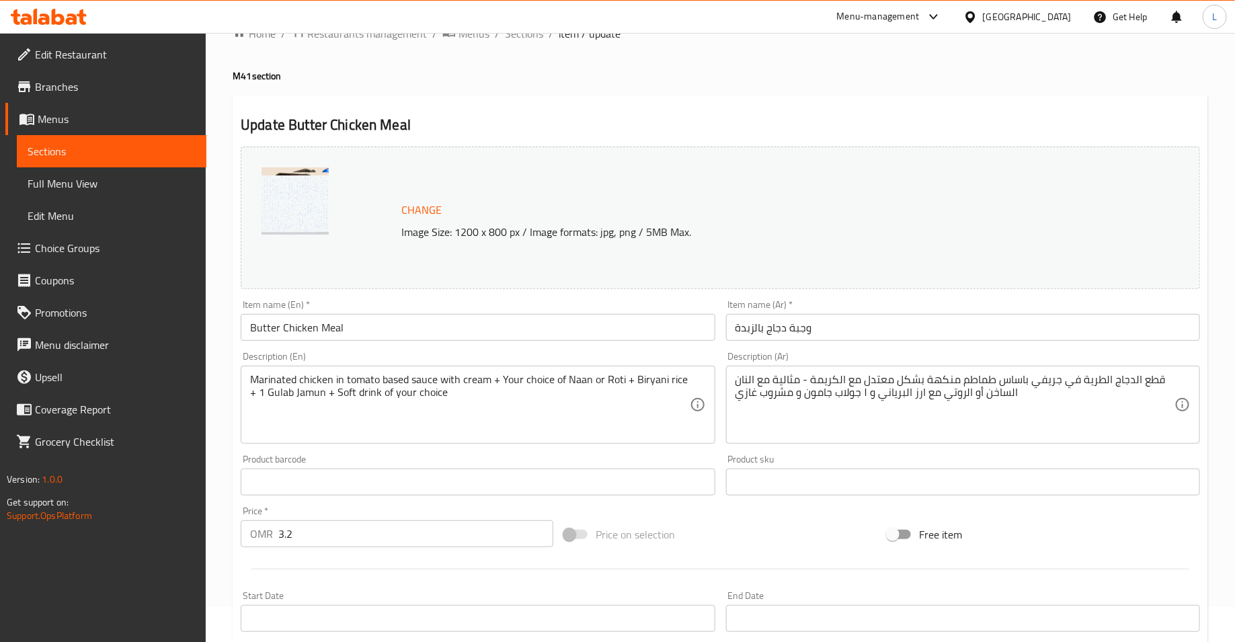
scroll to position [0, 0]
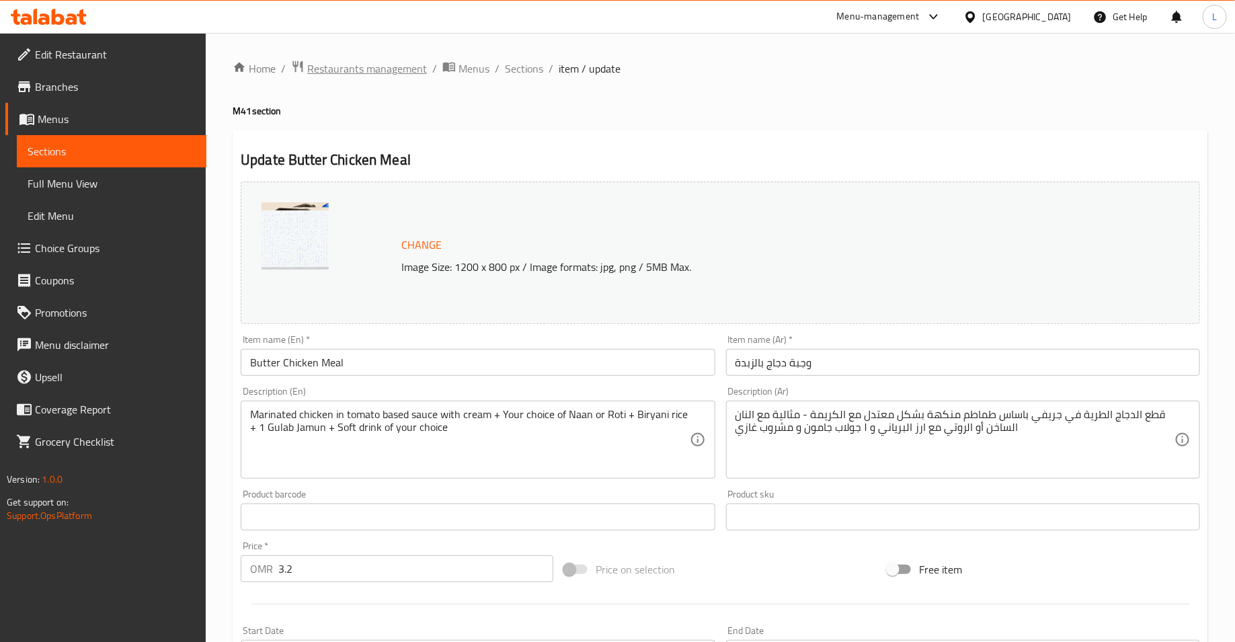
click at [391, 72] on span "Restaurants management" at bounding box center [367, 69] width 120 height 16
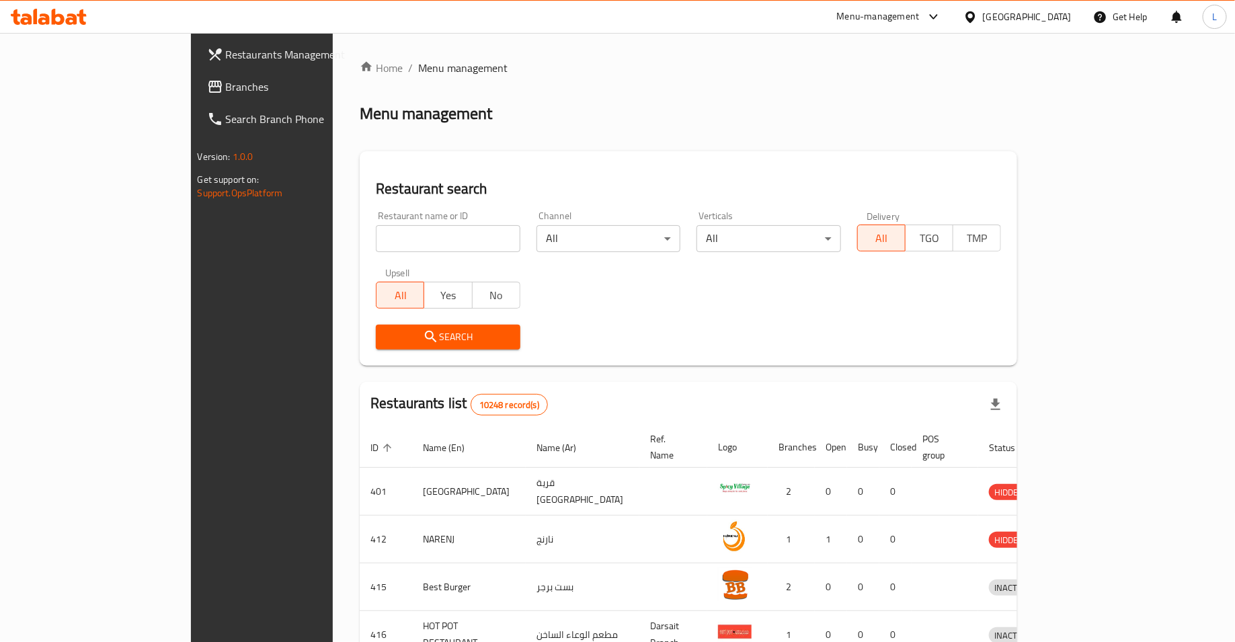
click at [376, 241] on input "search" at bounding box center [448, 238] width 145 height 27
type input "khao chi"
click button "Search" at bounding box center [448, 337] width 145 height 25
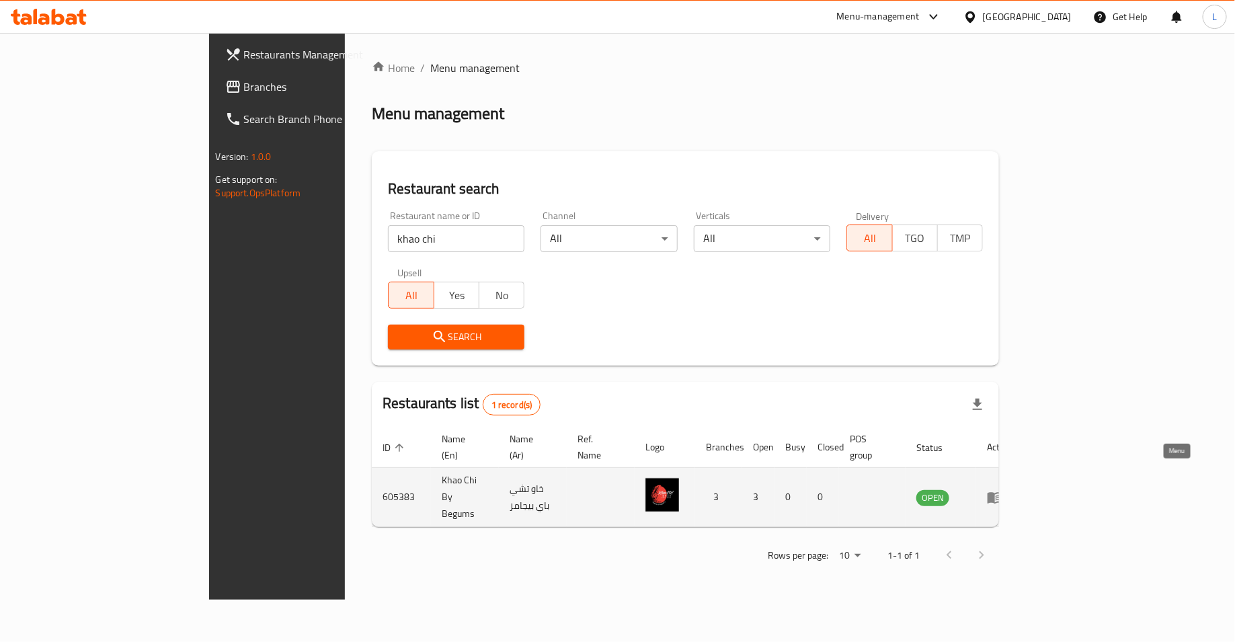
click at [1001, 496] on icon "enhanced table" at bounding box center [998, 498] width 5 height 5
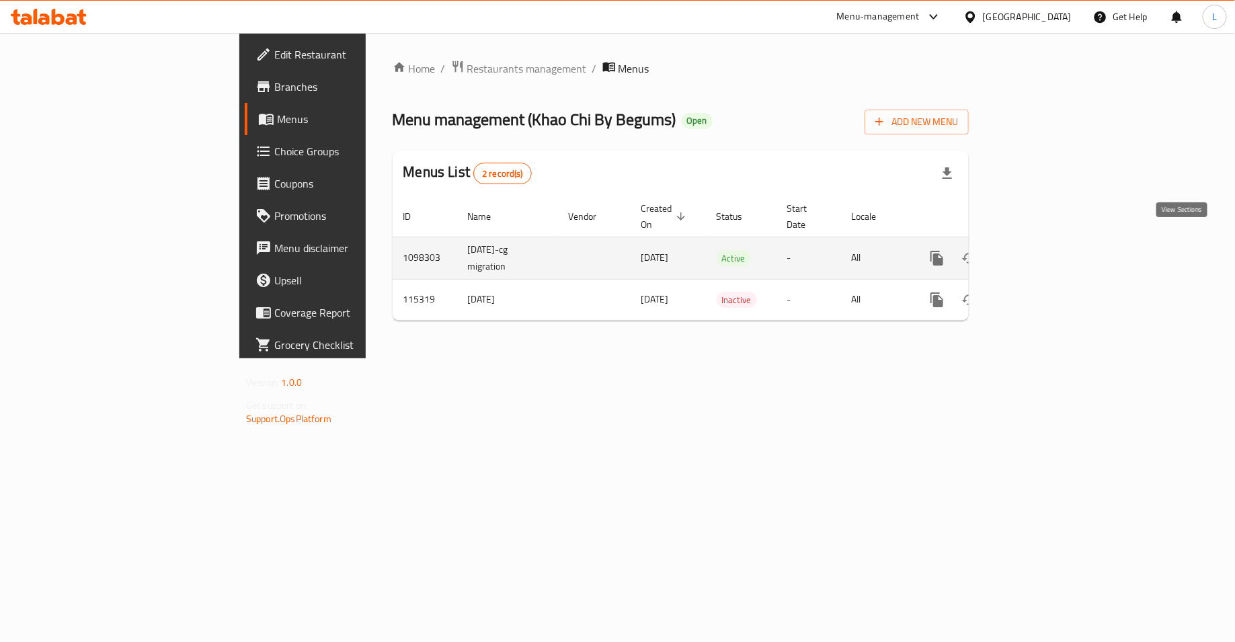
click at [1042, 250] on icon "enhanced table" at bounding box center [1034, 258] width 16 height 16
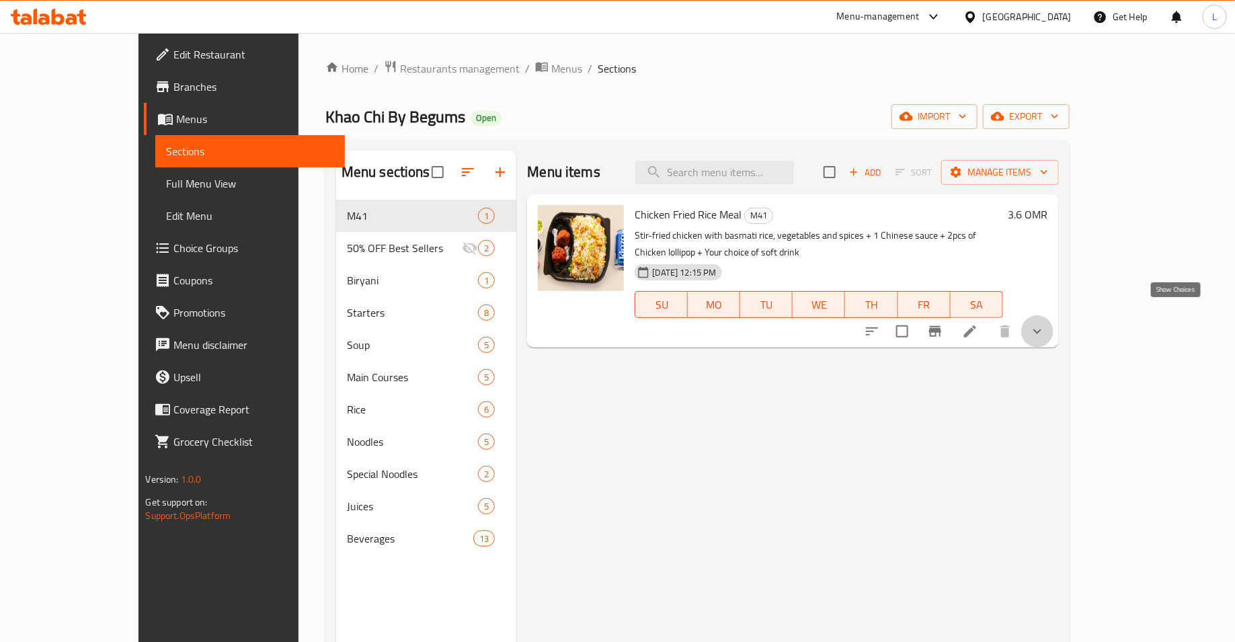
click at [1046, 323] on icon "show more" at bounding box center [1037, 331] width 16 height 16
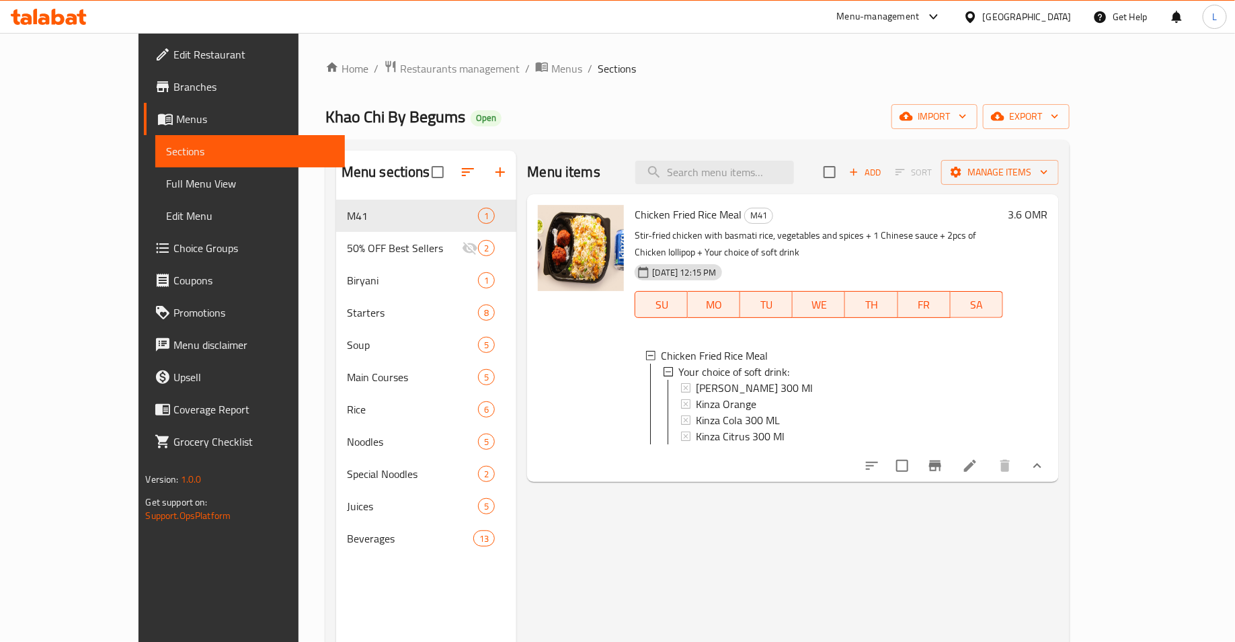
click at [173, 244] on span "Choice Groups" at bounding box center [253, 248] width 161 height 16
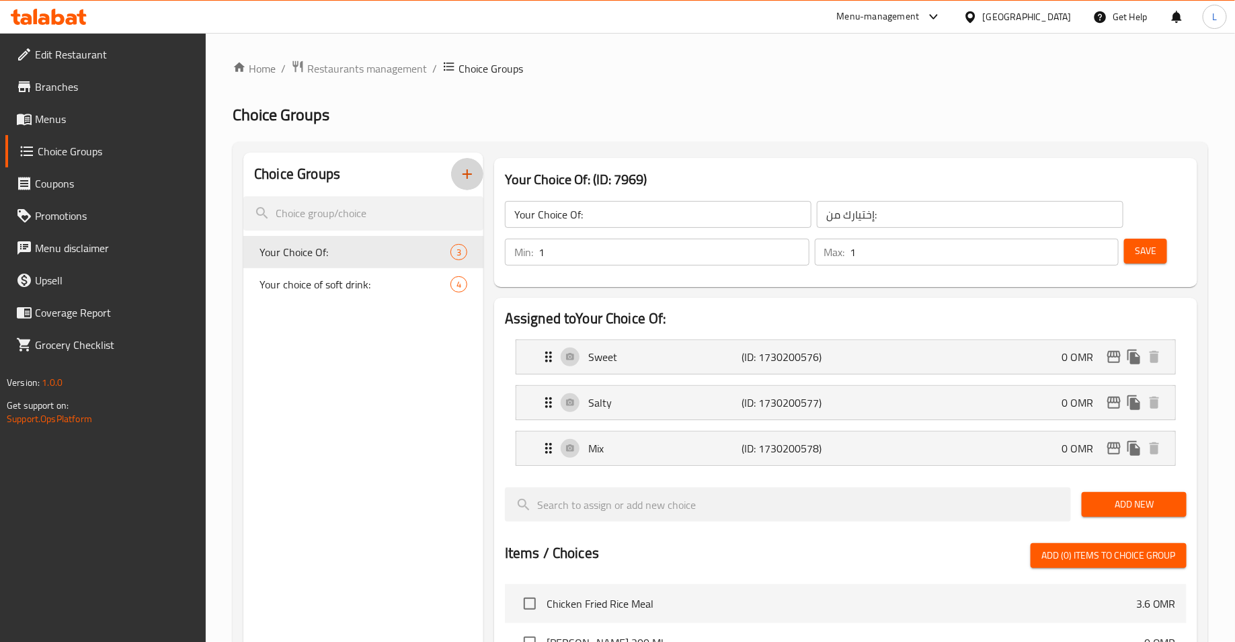
click at [461, 175] on icon "button" at bounding box center [467, 174] width 16 height 16
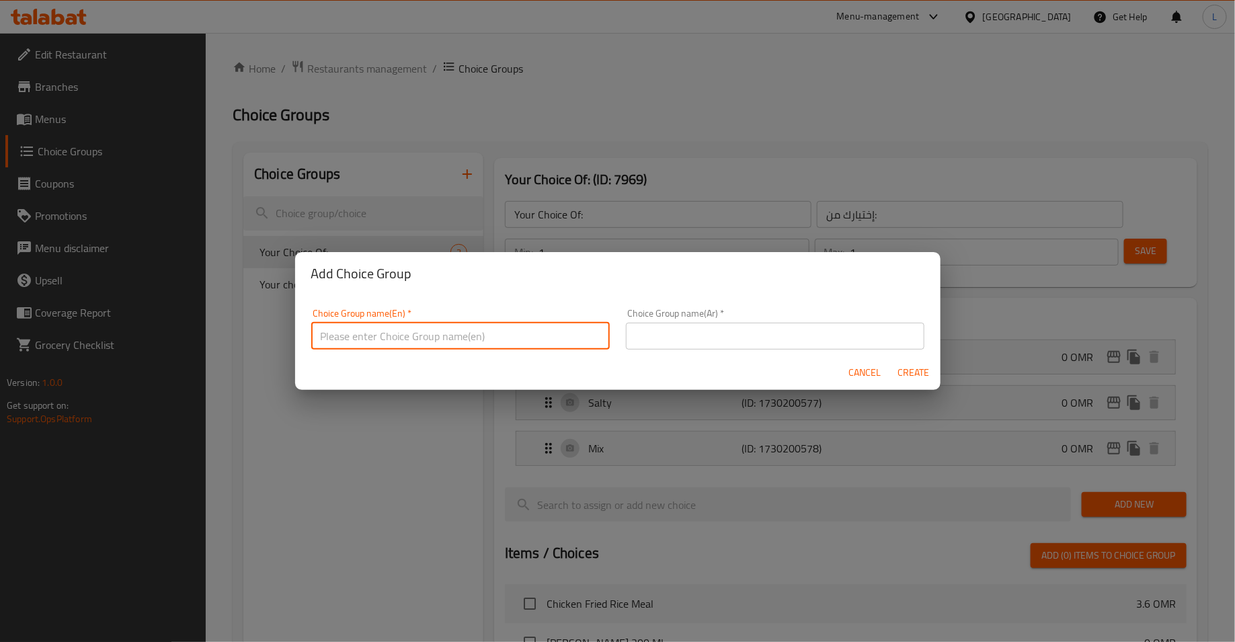
click at [540, 327] on input "text" at bounding box center [460, 336] width 299 height 27
type input "Your Choice of Main Dish:"
click at [651, 346] on input "text" at bounding box center [775, 336] width 299 height 27
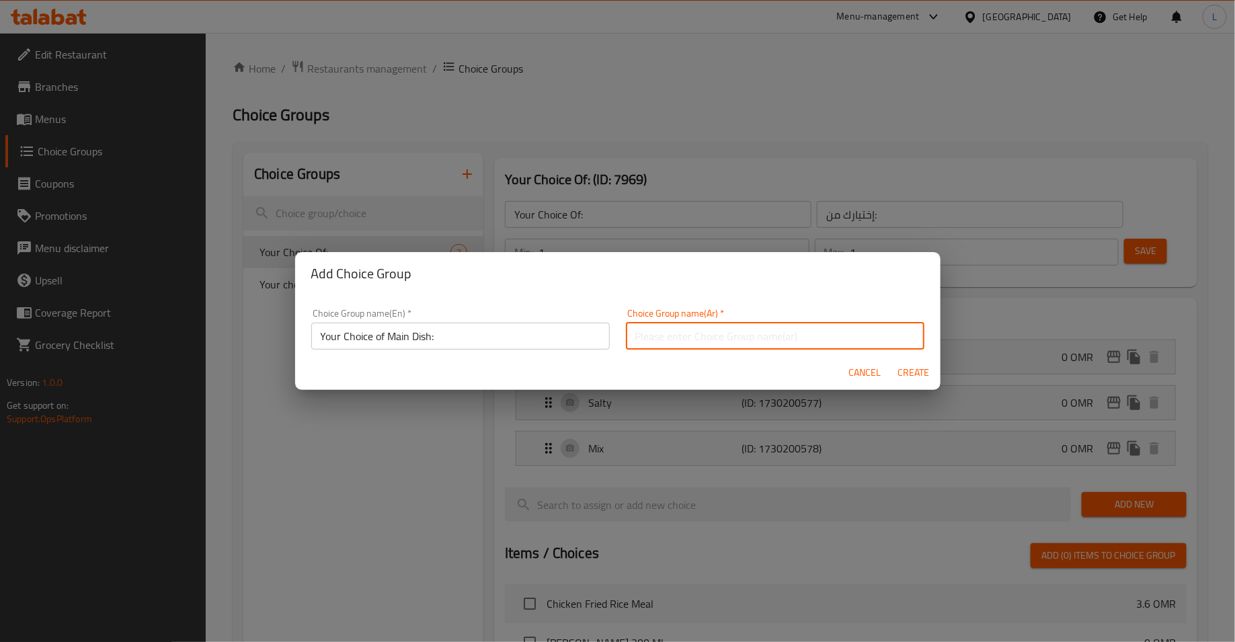
type input "اختيارك من الطبق الرئيسي:"
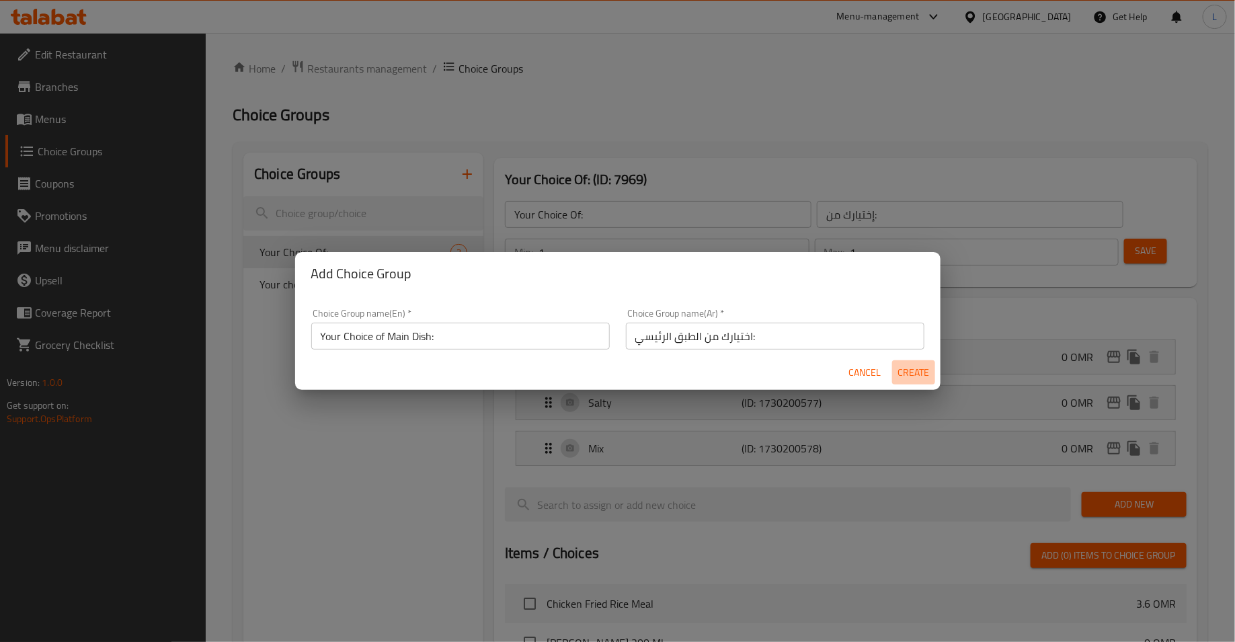
click at [898, 369] on span "Create" at bounding box center [914, 372] width 32 height 17
type input "Your Choice of Main Dish:"
type input "اختيارك من الطبق الرئيسي:"
type input "0"
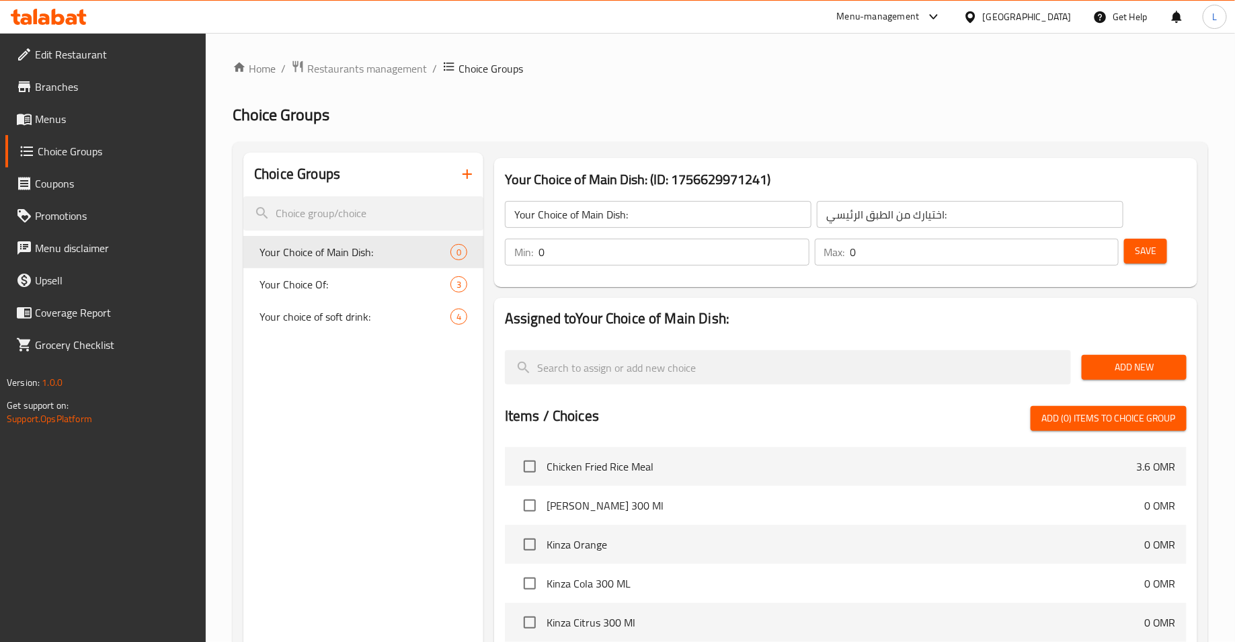
click at [737, 266] on div "Min: 0 ​" at bounding box center [657, 252] width 310 height 32
click at [731, 253] on input "0" at bounding box center [674, 252] width 271 height 27
type input "1"
click at [920, 253] on input "0" at bounding box center [985, 252] width 269 height 27
type input "1"
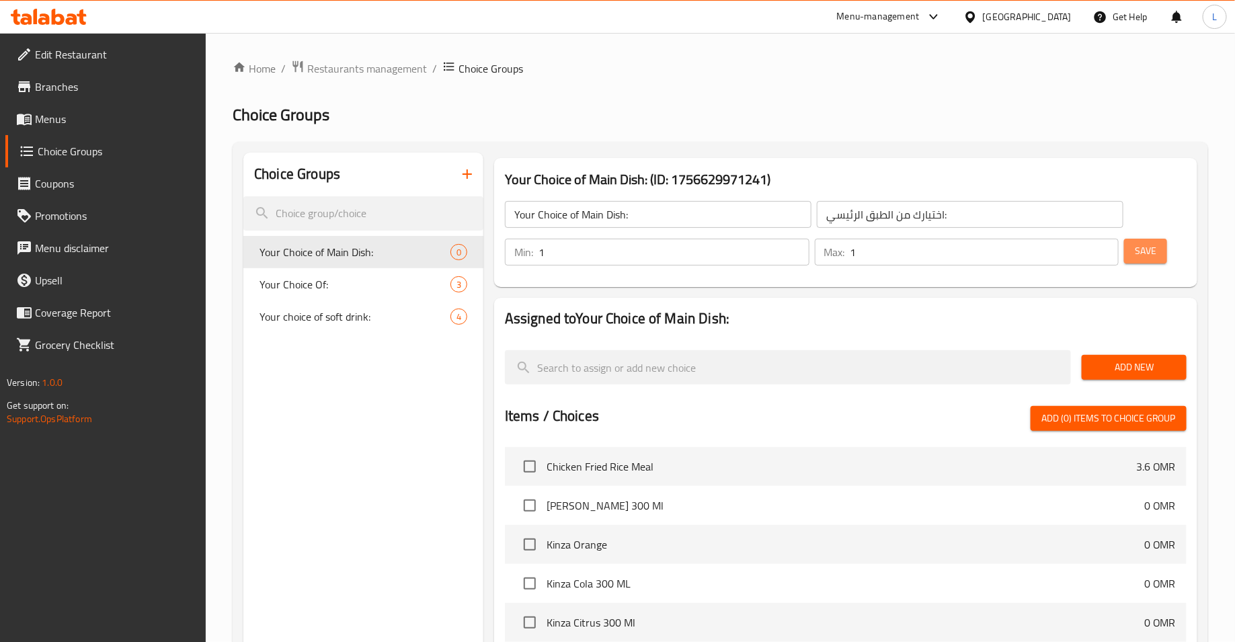
click at [1149, 249] on span "Save" at bounding box center [1146, 251] width 22 height 17
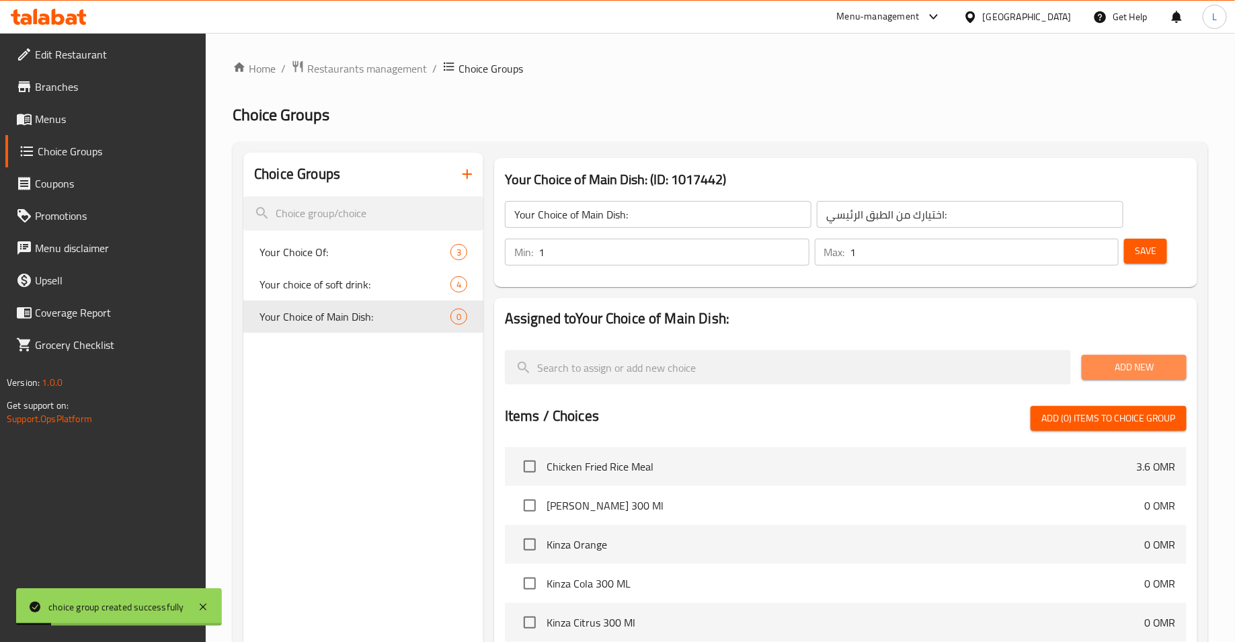
click at [1149, 373] on span "Add New" at bounding box center [1134, 367] width 83 height 17
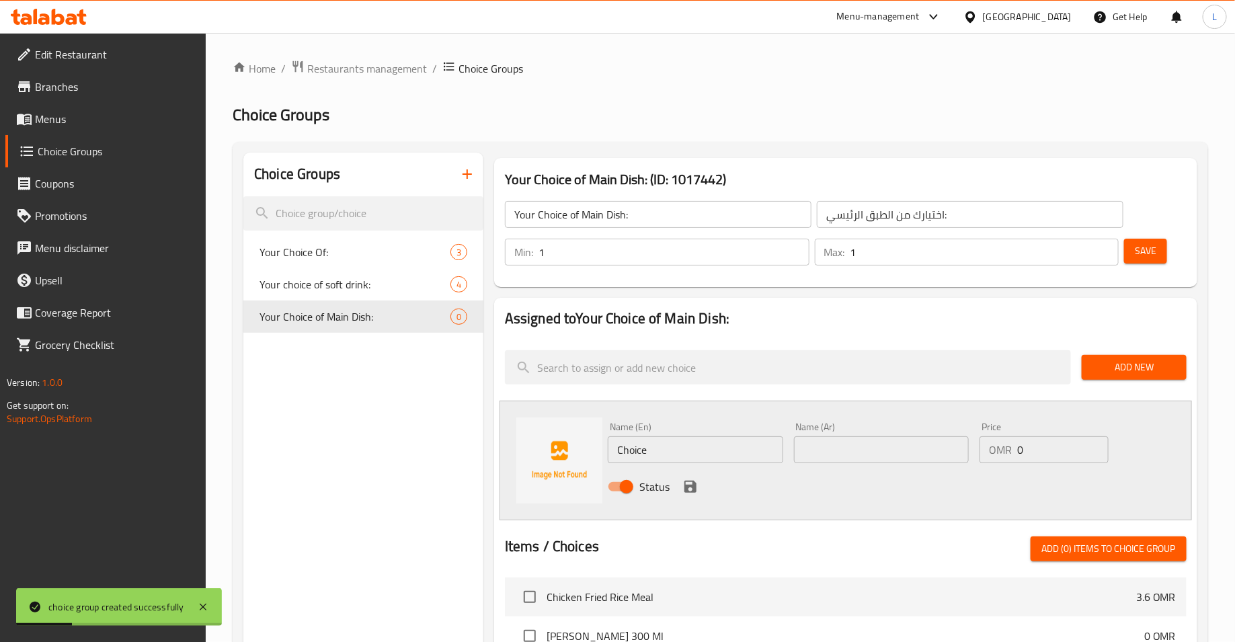
click at [658, 448] on input "Choice" at bounding box center [695, 449] width 175 height 27
type input "Chicken Fried Rice"
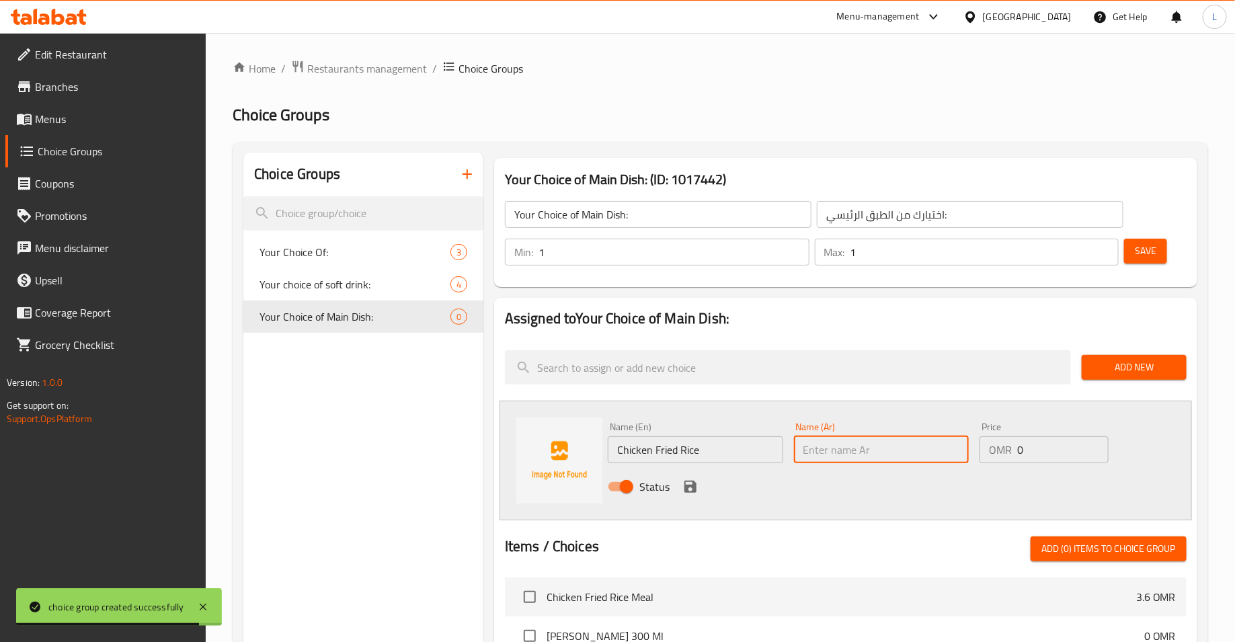
click at [884, 438] on input "text" at bounding box center [881, 449] width 175 height 27
type input "آ"
type input "ُ"
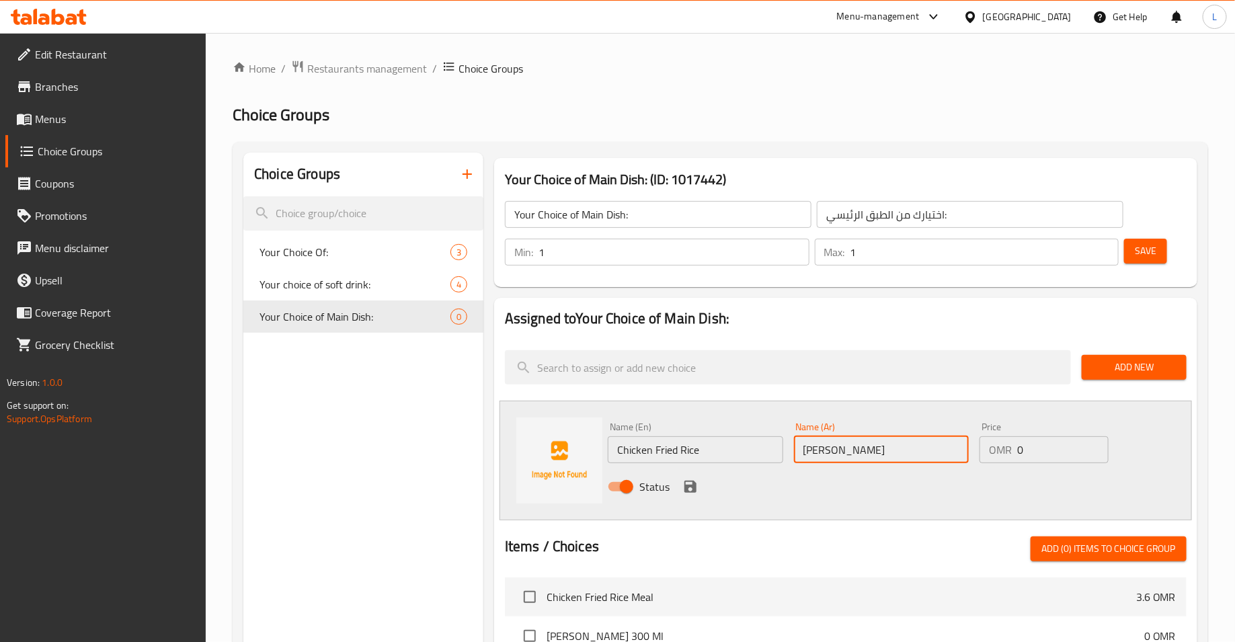
type input "[PERSON_NAME]"
click at [692, 485] on icon "save" at bounding box center [690, 487] width 12 height 12
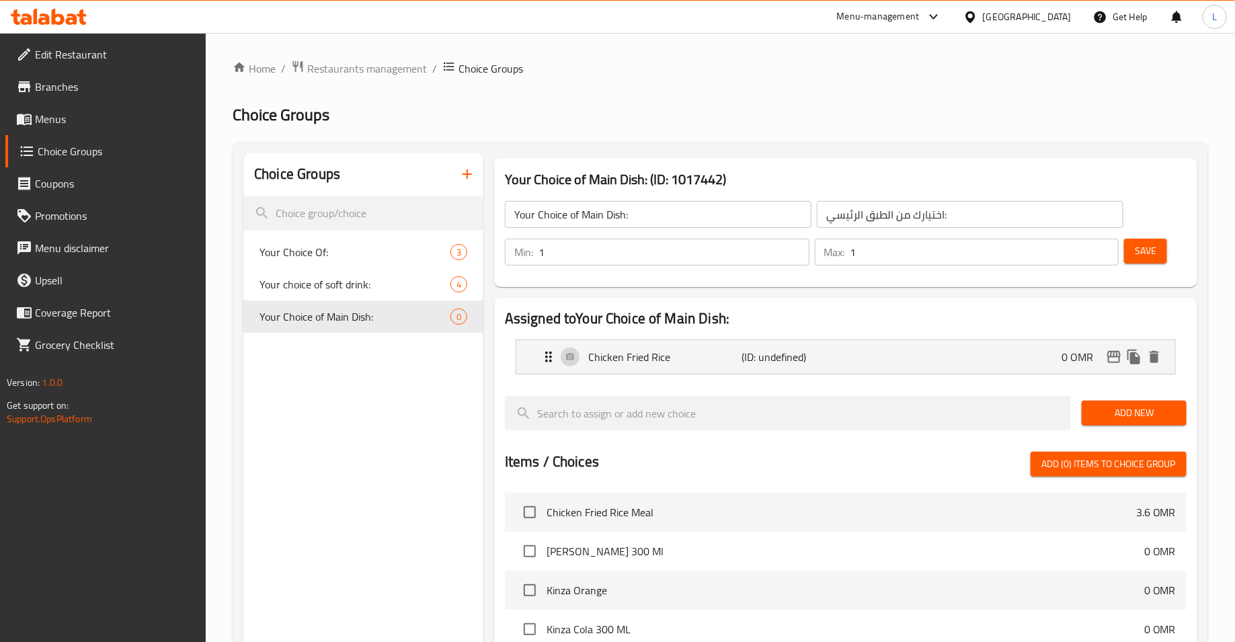
click at [1150, 242] on button "Save" at bounding box center [1145, 251] width 43 height 25
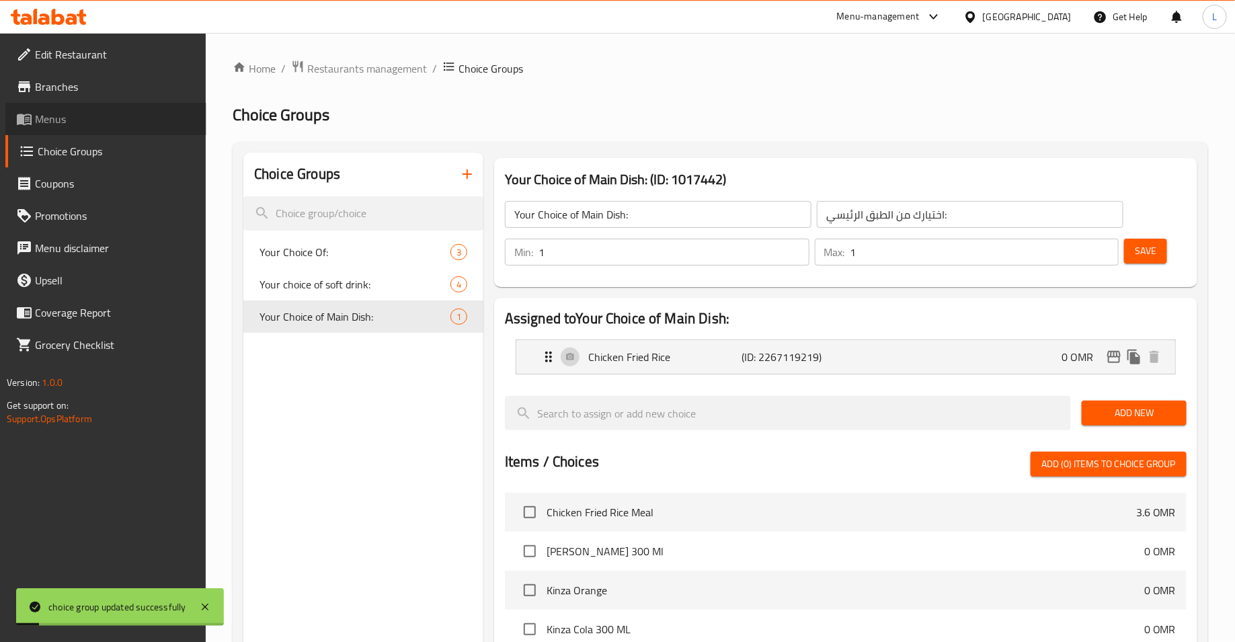
click at [86, 113] on span "Menus" at bounding box center [115, 119] width 161 height 16
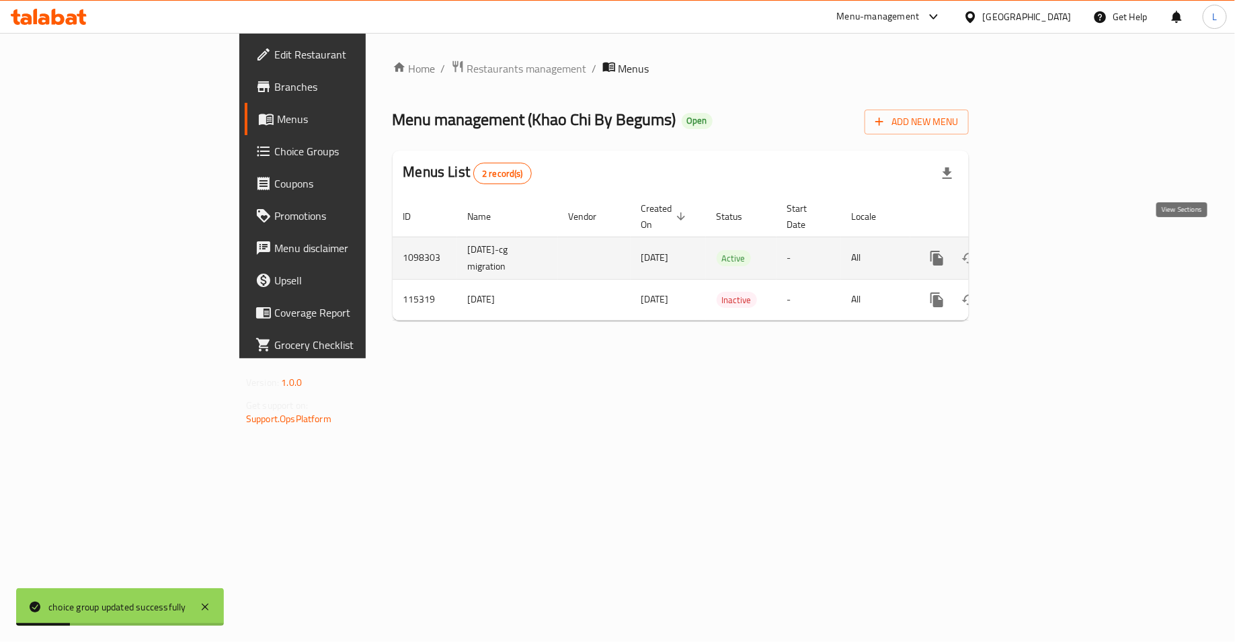
click at [1040, 252] on icon "enhanced table" at bounding box center [1034, 258] width 12 height 12
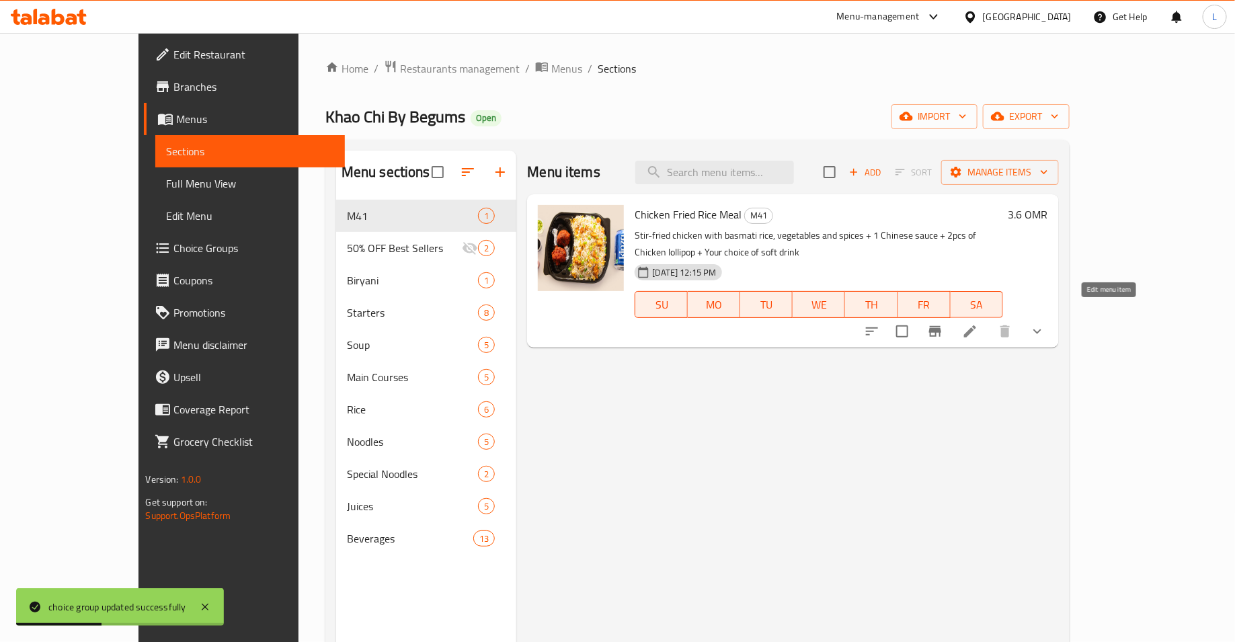
click at [976, 325] on icon at bounding box center [970, 331] width 12 height 12
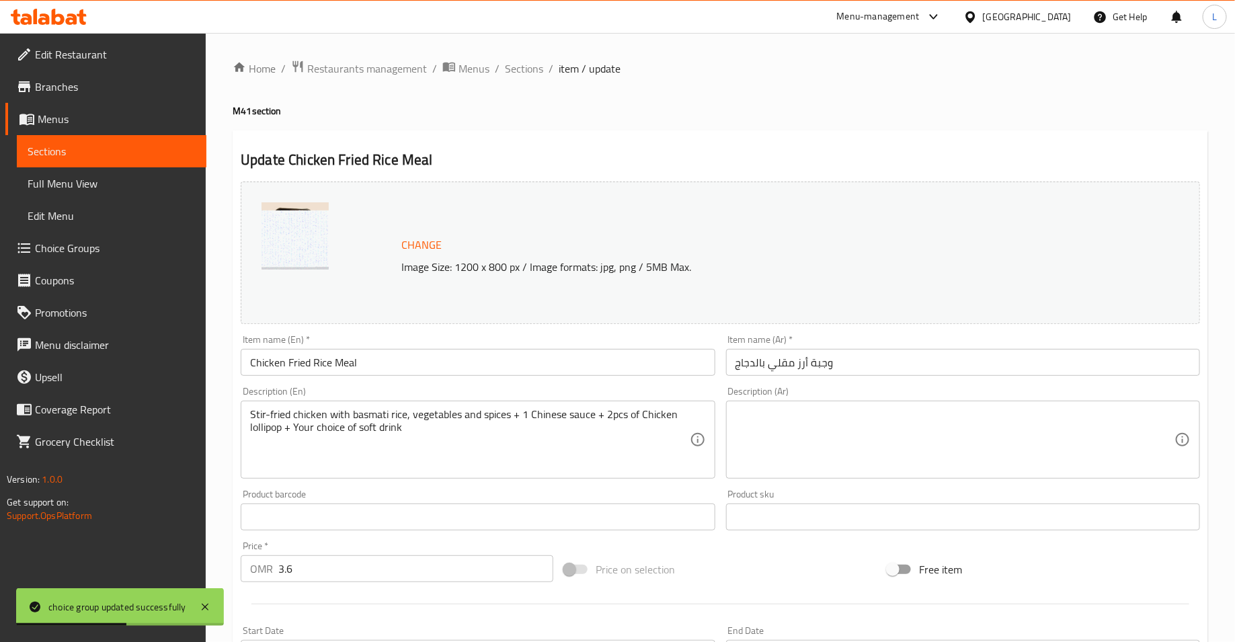
scroll to position [348, 0]
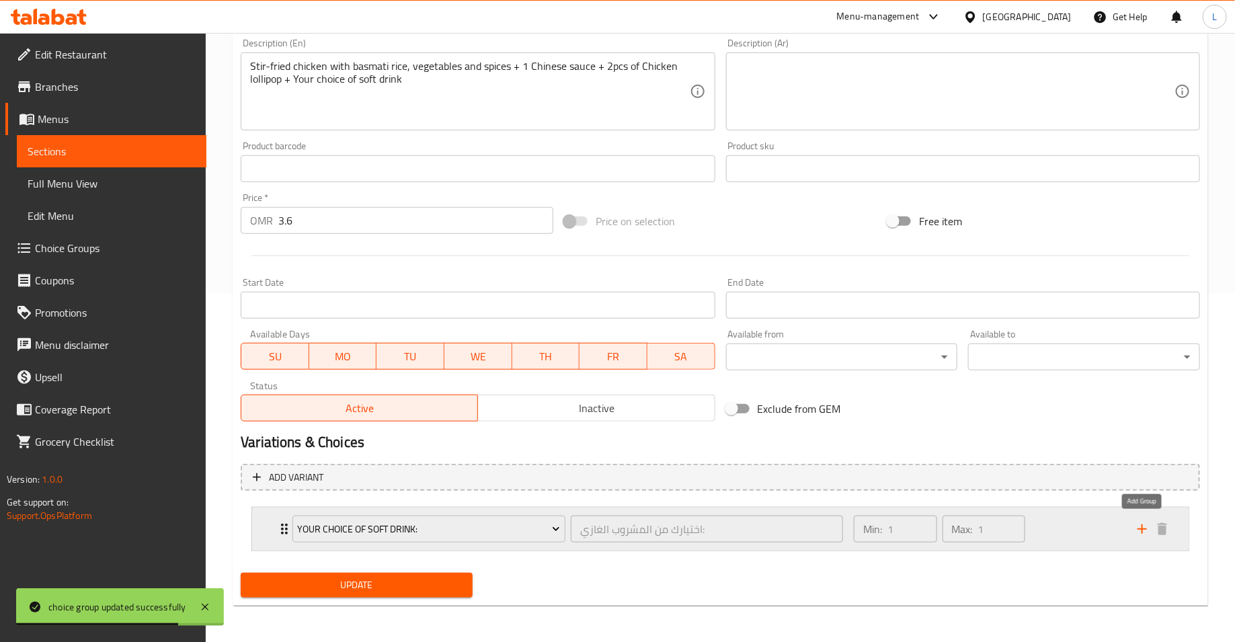
click at [1150, 529] on icon "add" at bounding box center [1142, 529] width 16 height 16
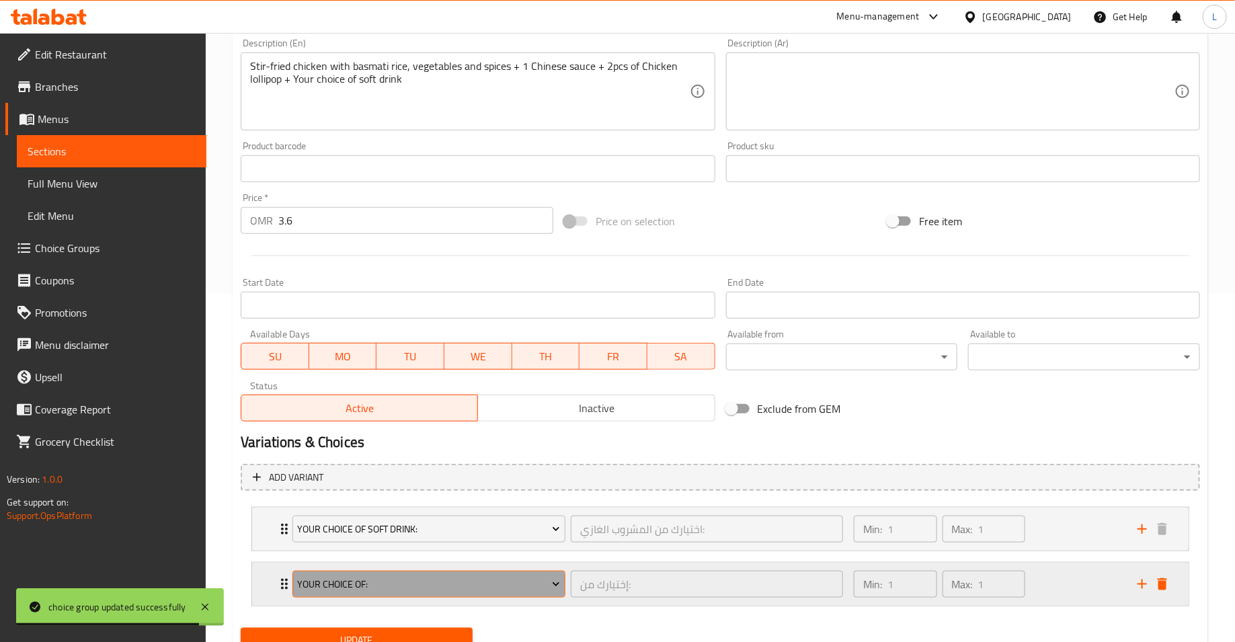
click at [430, 579] on span "Your Choice Of:" at bounding box center [429, 584] width 263 height 17
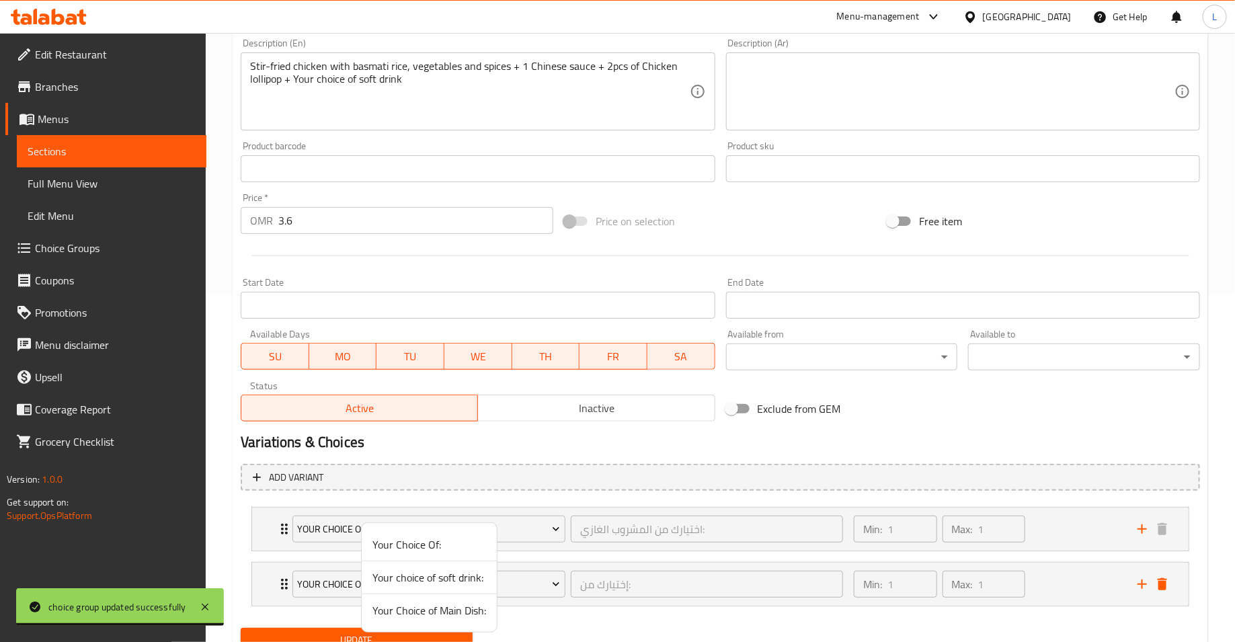
click at [448, 610] on span "Your Choice of Main Dish:" at bounding box center [430, 610] width 114 height 16
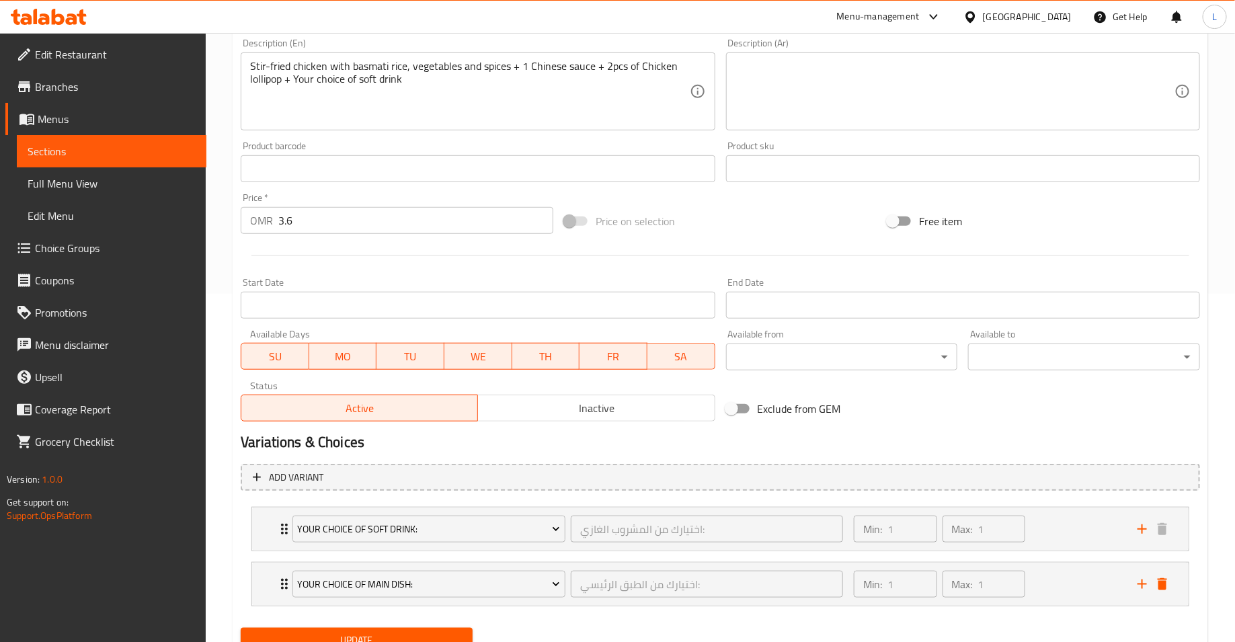
scroll to position [403, 0]
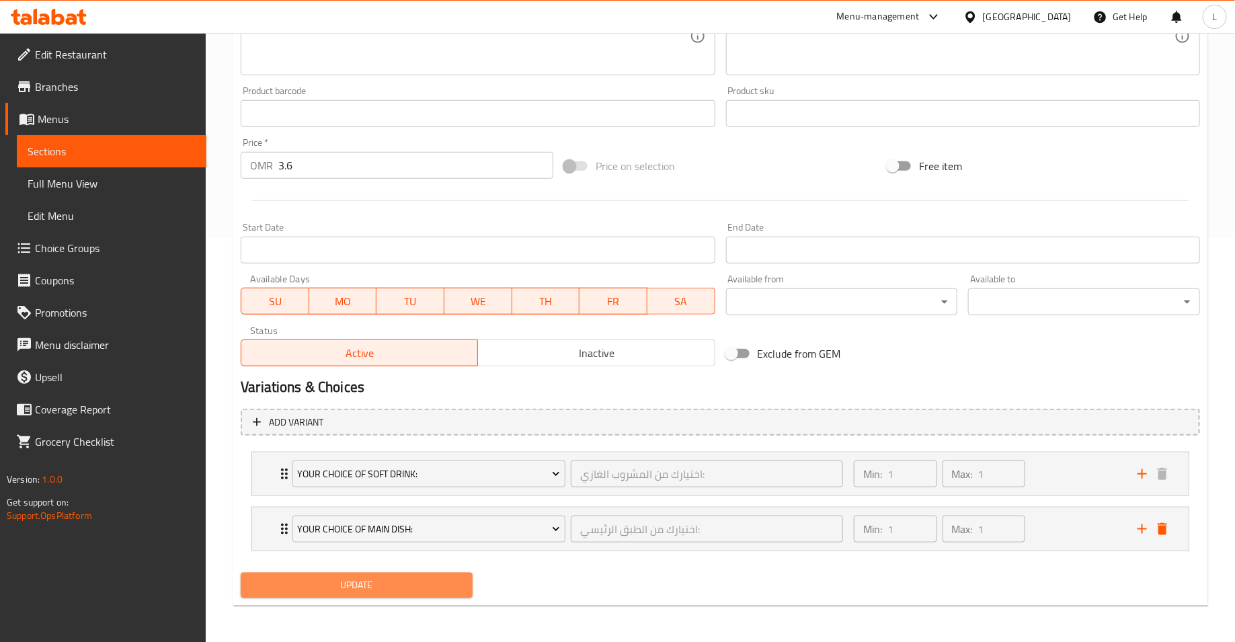
click at [395, 588] on span "Update" at bounding box center [356, 585] width 210 height 17
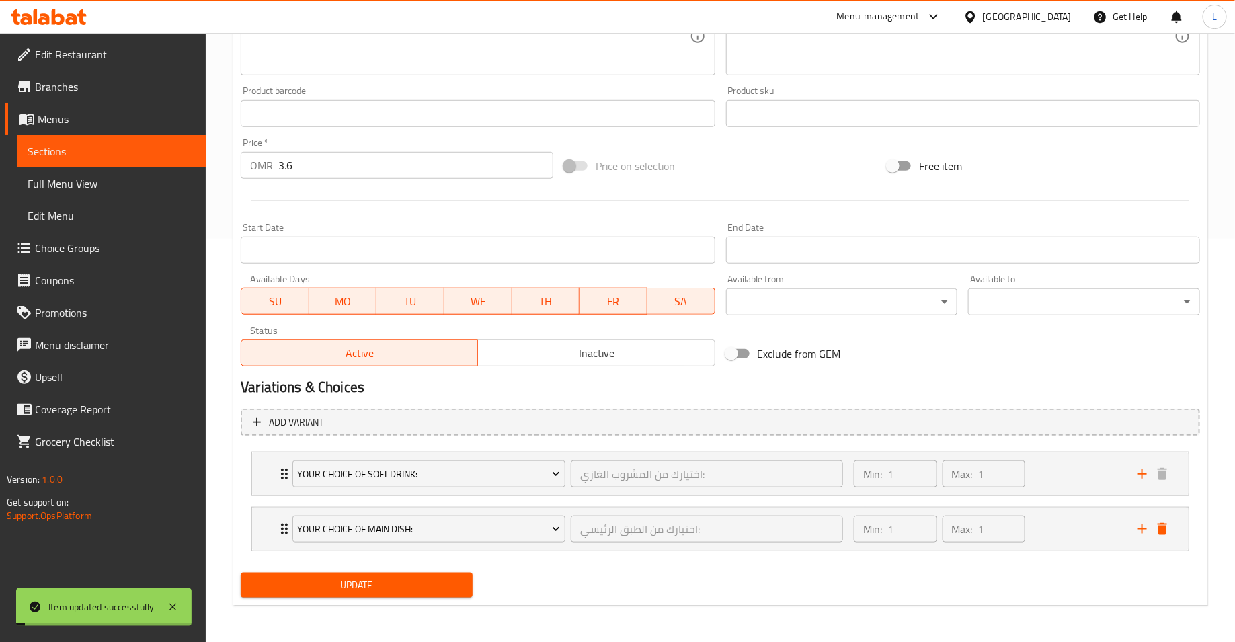
scroll to position [0, 0]
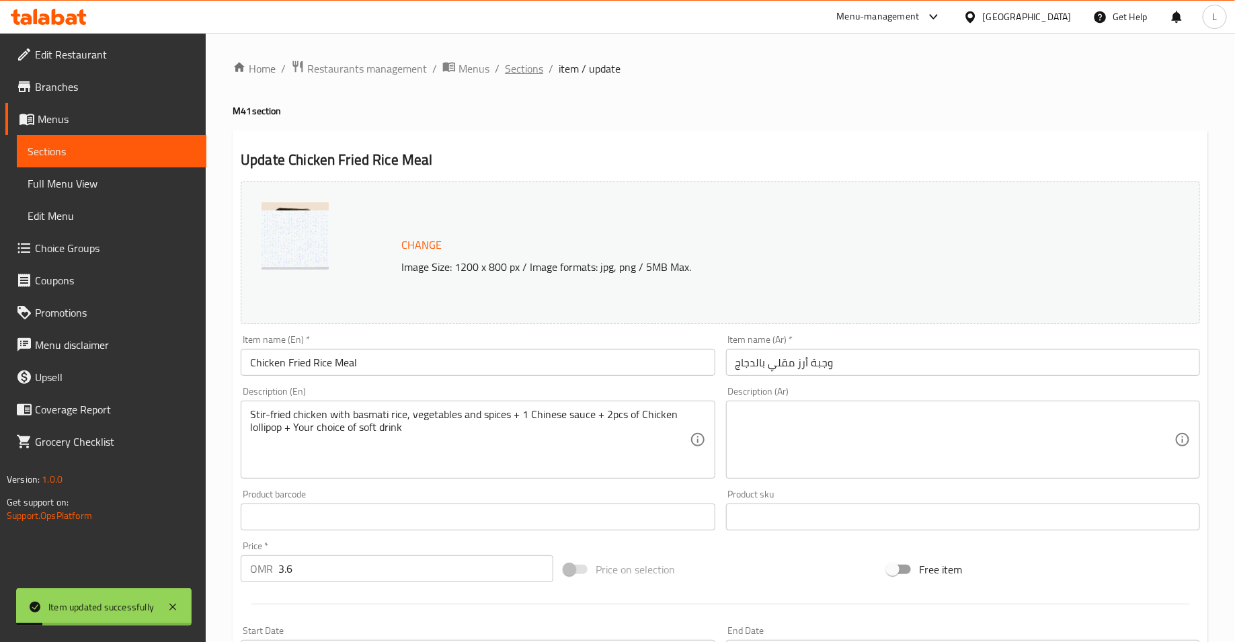
click at [520, 69] on span "Sections" at bounding box center [524, 69] width 38 height 16
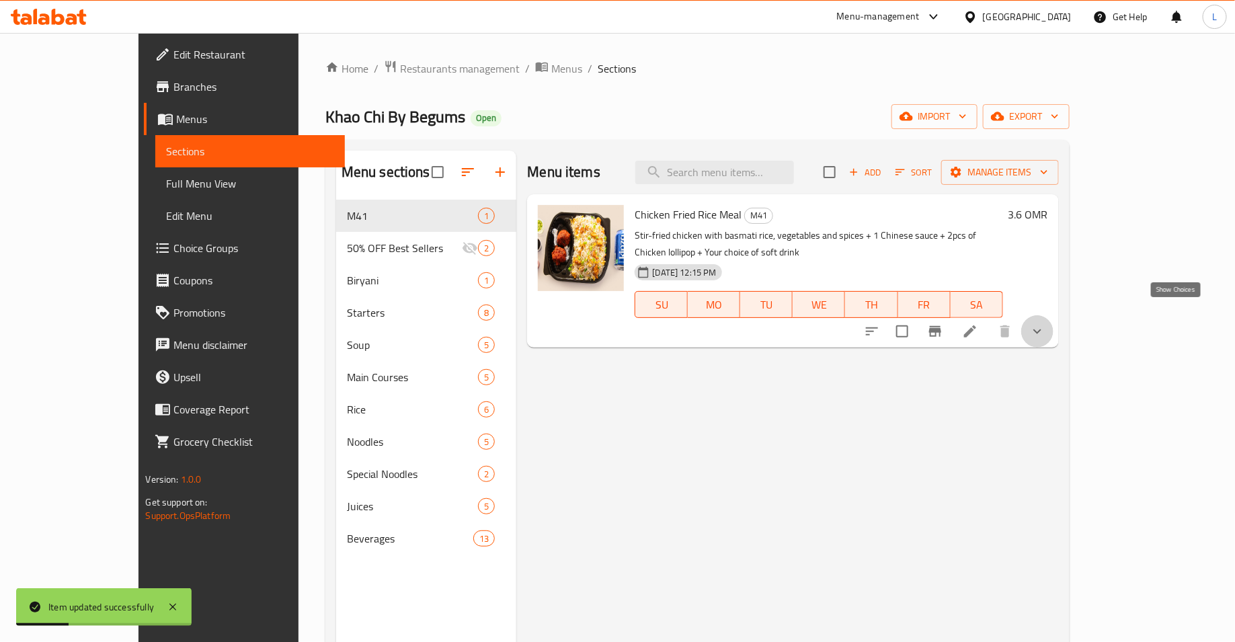
click at [1042, 329] on icon "show more" at bounding box center [1037, 331] width 8 height 5
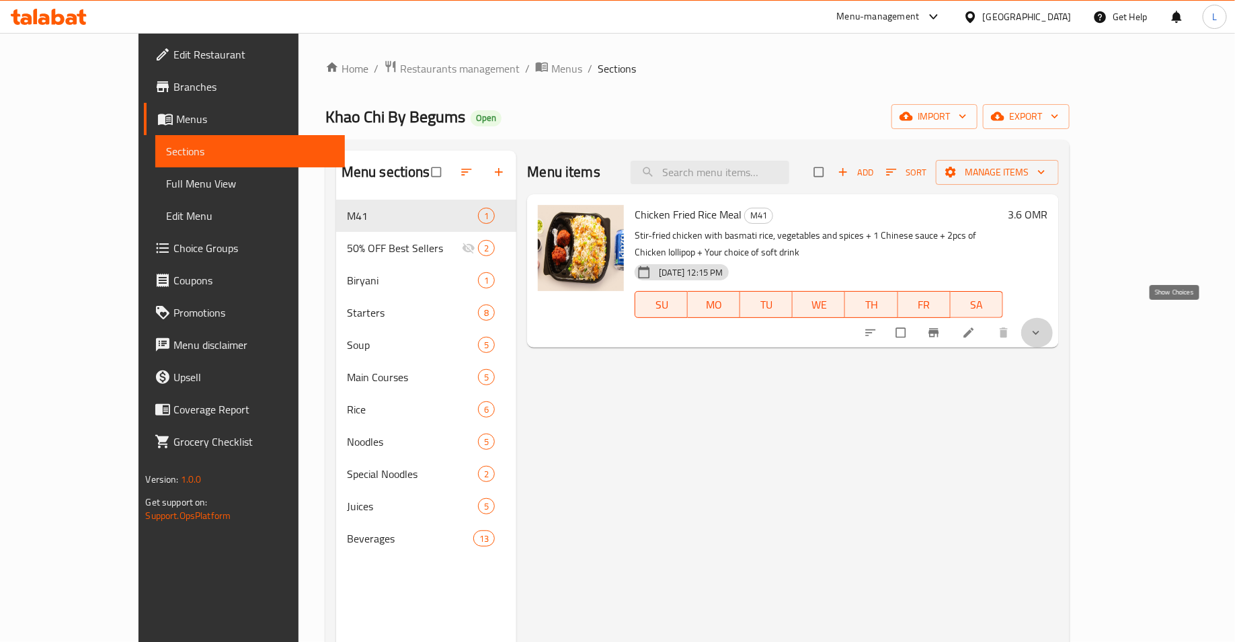
click at [1043, 326] on icon "show more" at bounding box center [1035, 332] width 13 height 13
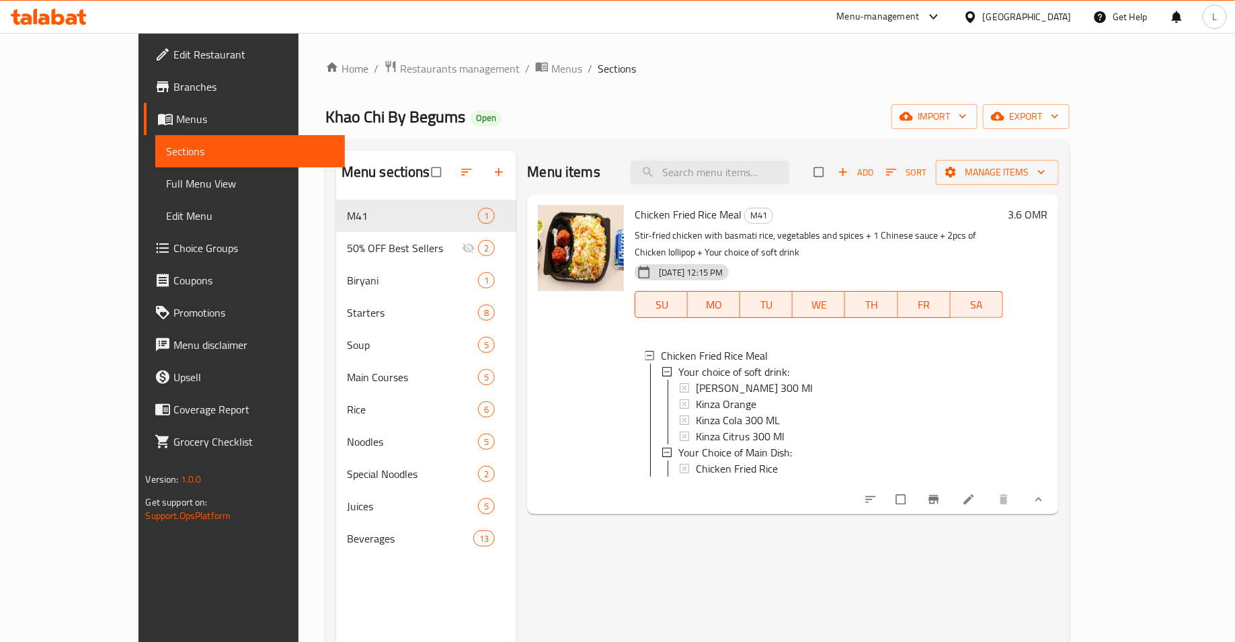
click at [56, 15] on icon at bounding box center [58, 17] width 13 height 16
